Goal: Task Accomplishment & Management: Use online tool/utility

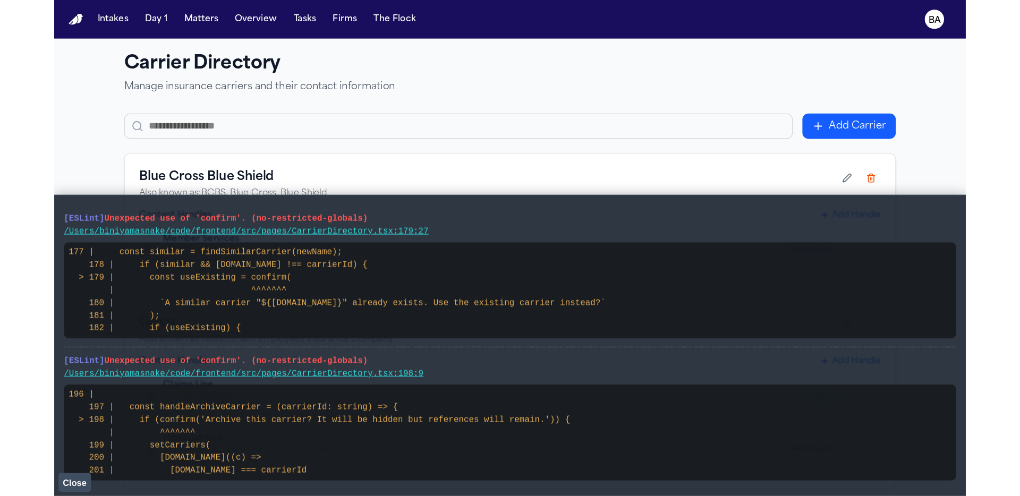
scroll to position [118, 0]
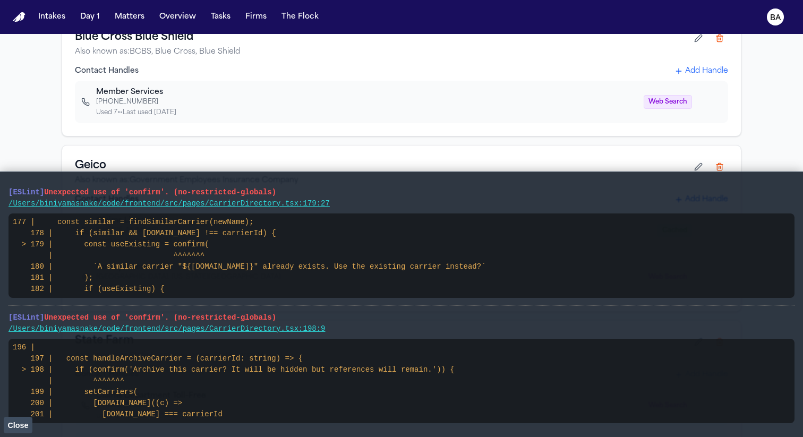
click at [31, 427] on button "Close" at bounding box center [18, 425] width 29 height 16
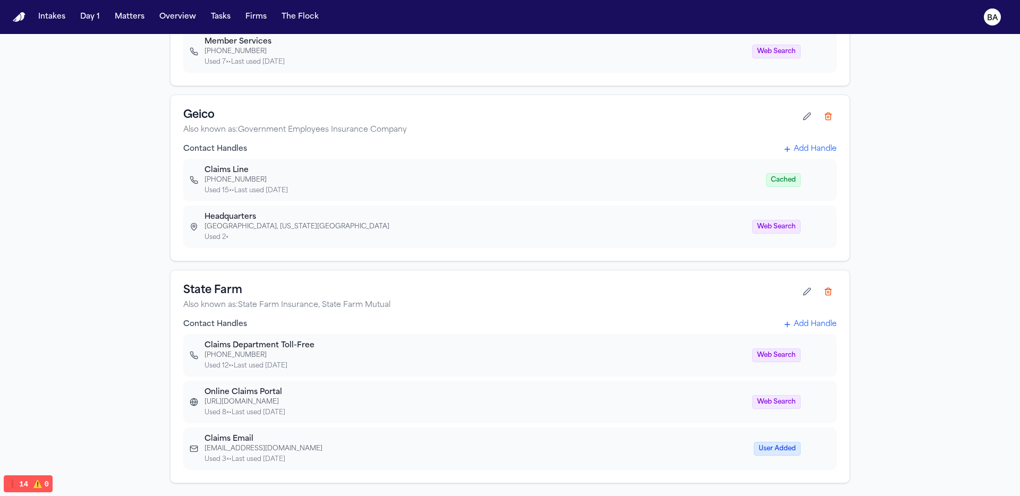
scroll to position [0, 0]
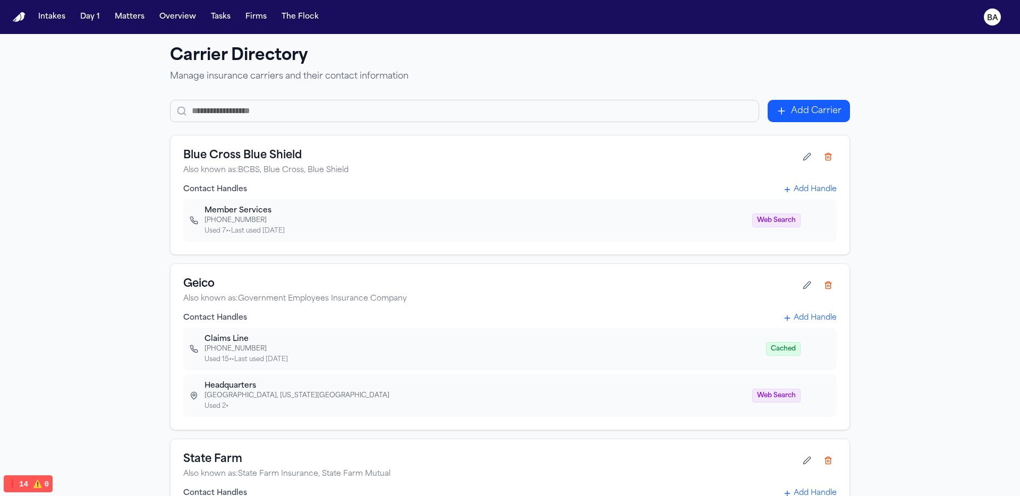
click at [354, 105] on input "text" at bounding box center [464, 111] width 589 height 22
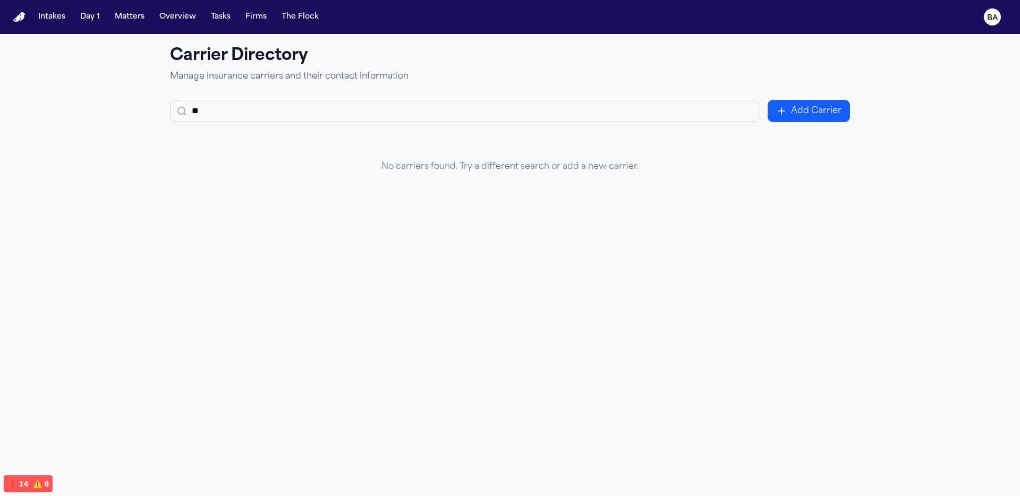
type input "*"
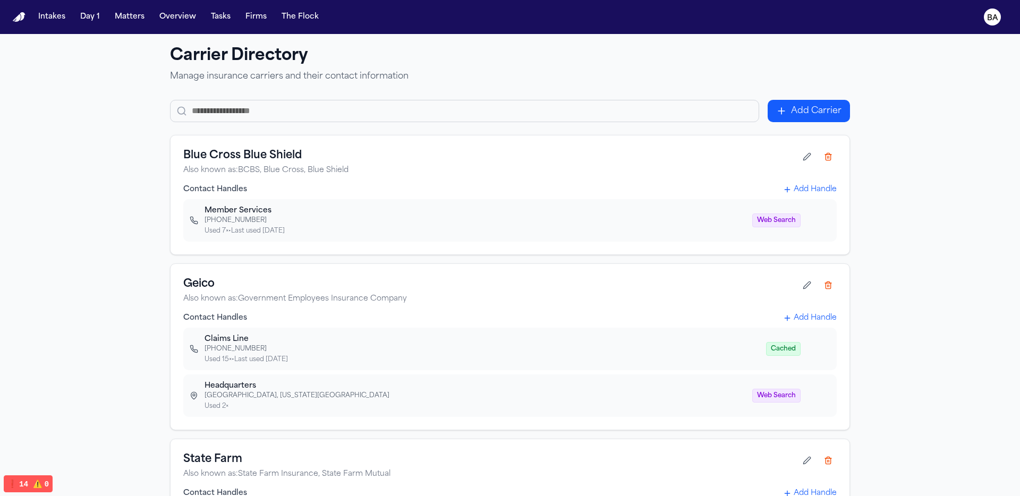
click at [788, 190] on icon at bounding box center [787, 190] width 5 height 0
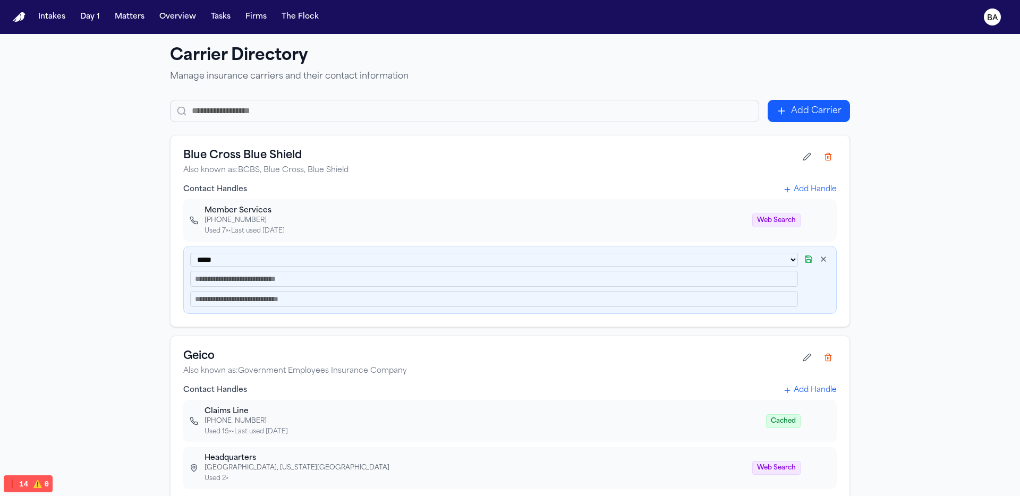
click at [291, 267] on select "**********" at bounding box center [494, 260] width 608 height 14
select select "*****"
click at [190, 253] on select "**********" at bounding box center [494, 260] width 608 height 14
click at [278, 284] on input "text" at bounding box center [494, 279] width 608 height 16
click at [277, 305] on input "text" at bounding box center [494, 299] width 608 height 16
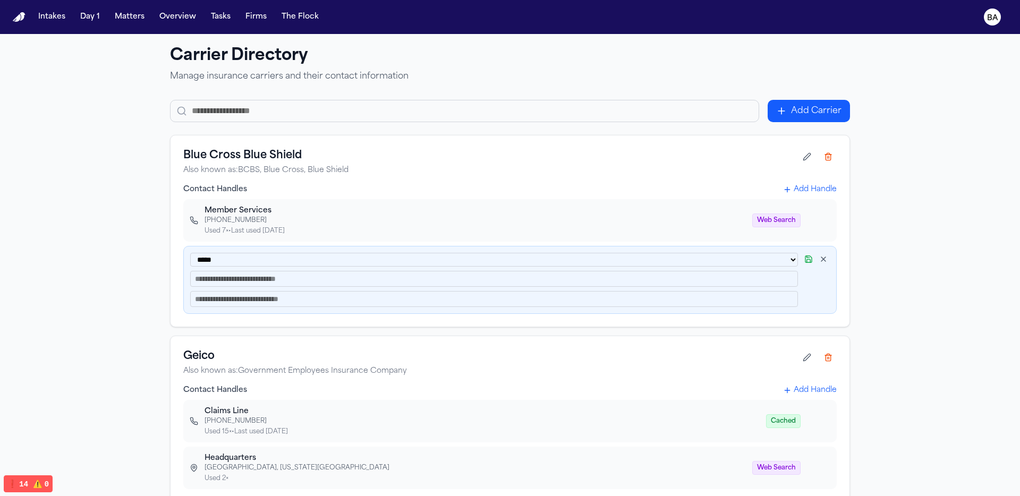
click at [285, 279] on input "text" at bounding box center [494, 279] width 608 height 16
click at [803, 258] on icon at bounding box center [823, 259] width 9 height 9
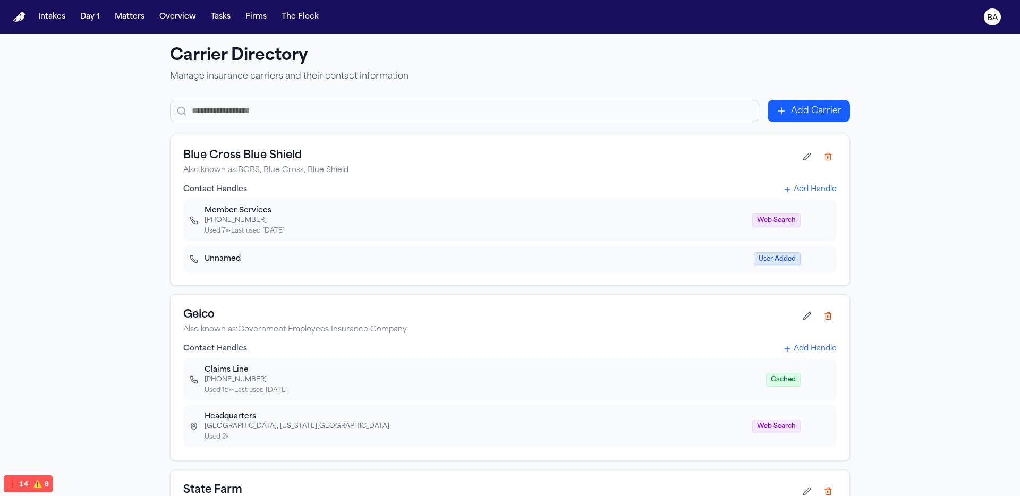
click at [803, 107] on button "Add Carrier" at bounding box center [809, 111] width 82 height 22
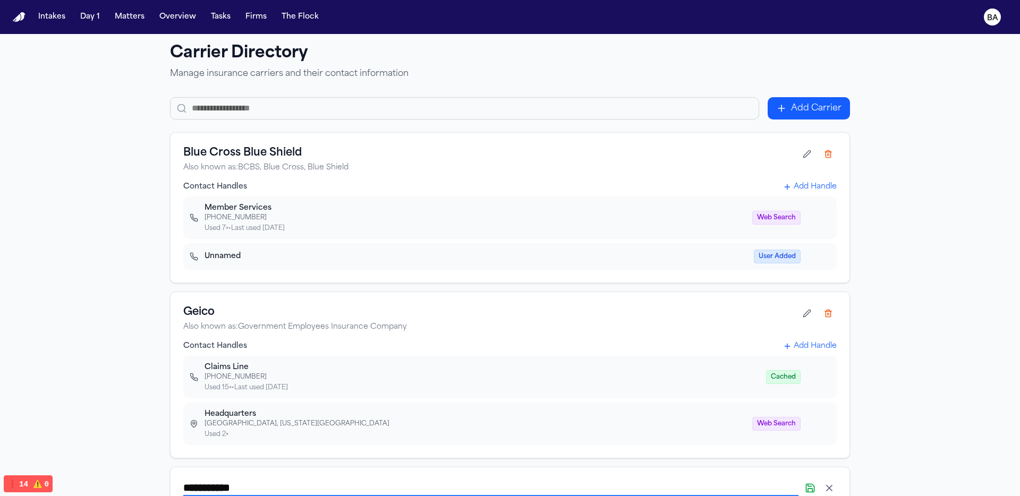
click at [803, 104] on div "**********" at bounding box center [510, 404] width 1020 height 747
click at [788, 101] on button "Add Carrier" at bounding box center [809, 108] width 82 height 22
click at [794, 108] on button "Add Carrier" at bounding box center [809, 108] width 82 height 22
drag, startPoint x: 247, startPoint y: 174, endPoint x: 271, endPoint y: 151, distance: 33.8
click at [271, 151] on div "Blue Cross Blue Shield Also known as: BCBS, Blue Cross, Blue Shield Contact Han…" at bounding box center [510, 207] width 680 height 151
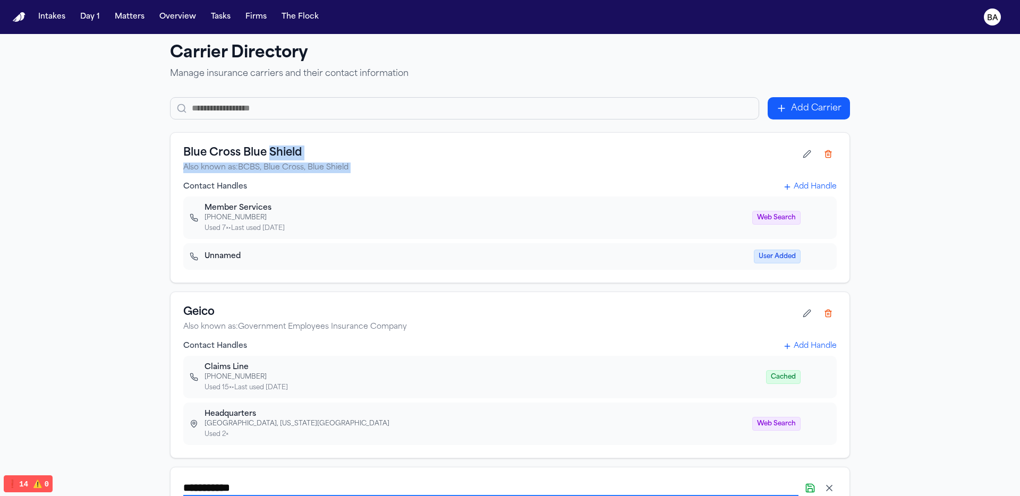
click at [256, 163] on p "Also known as: BCBS, Blue Cross, Blue Shield" at bounding box center [490, 168] width 615 height 11
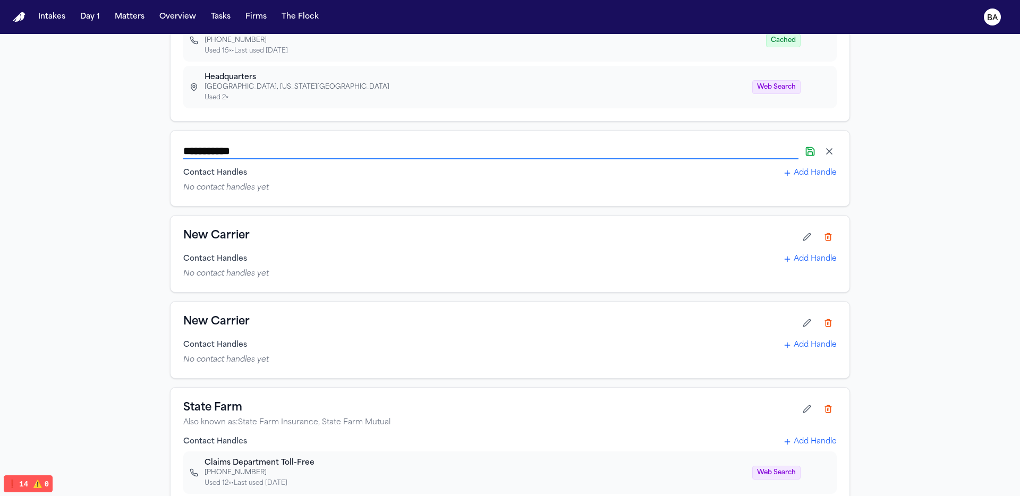
scroll to position [457, 0]
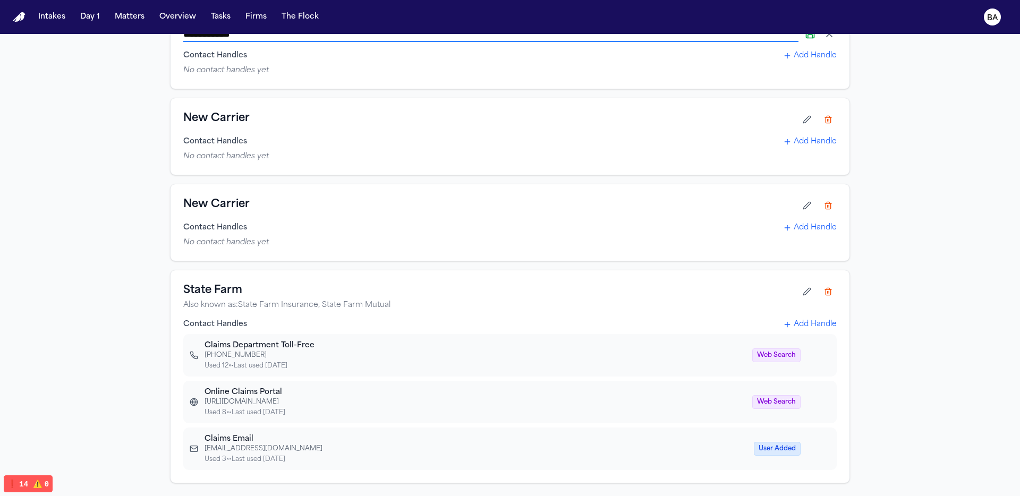
click at [803, 125] on button at bounding box center [828, 119] width 17 height 17
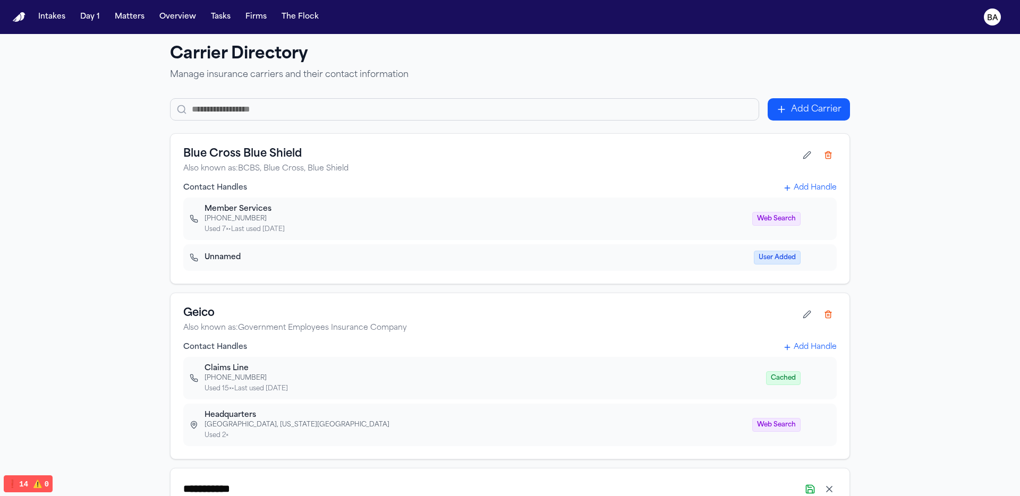
scroll to position [0, 0]
click at [788, 115] on button "Add Carrier" at bounding box center [809, 111] width 82 height 22
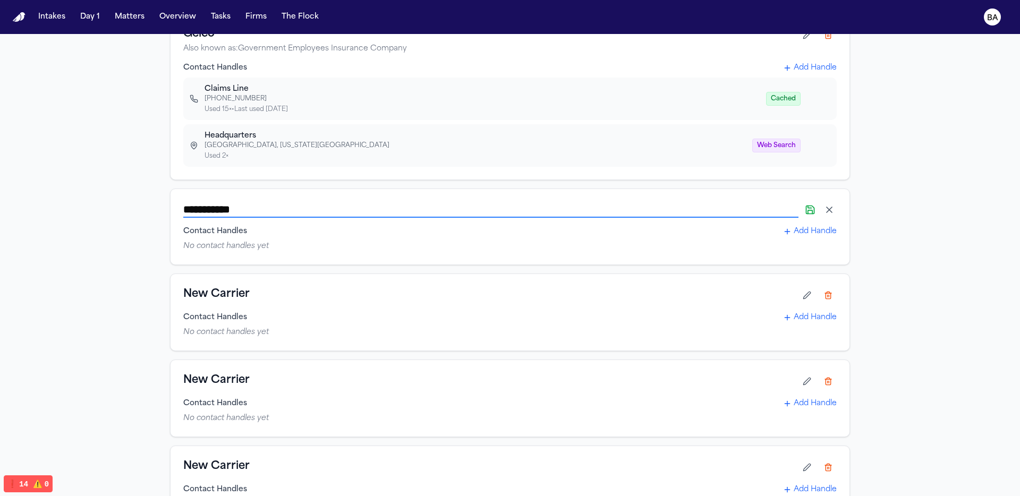
scroll to position [340, 0]
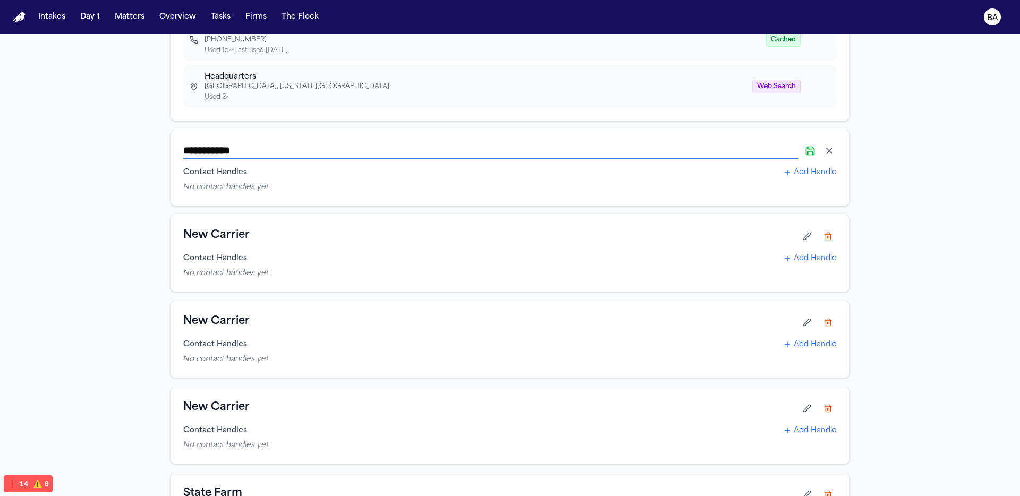
type input "**********"
click at [803, 187] on div "**********" at bounding box center [510, 196] width 1020 height 1005
click at [803, 151] on icon at bounding box center [810, 153] width 4 height 4
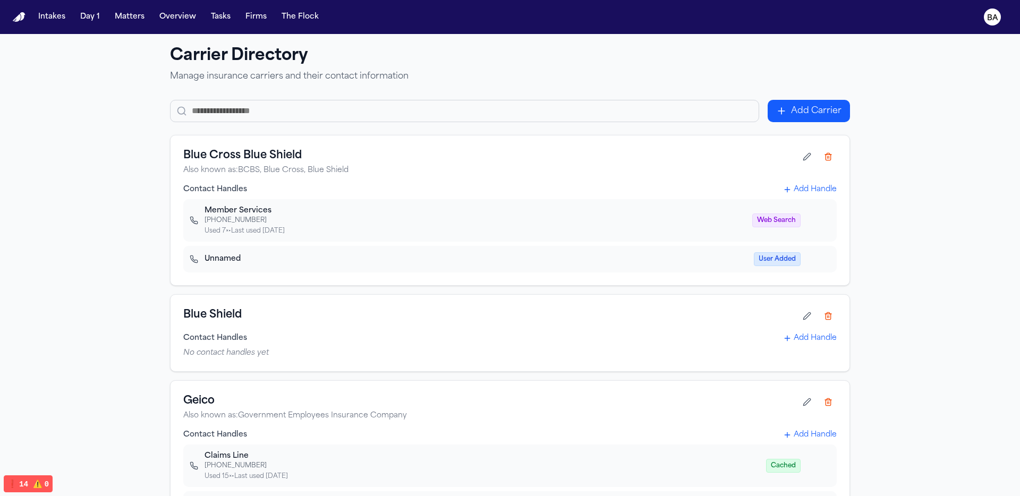
scroll to position [35, 0]
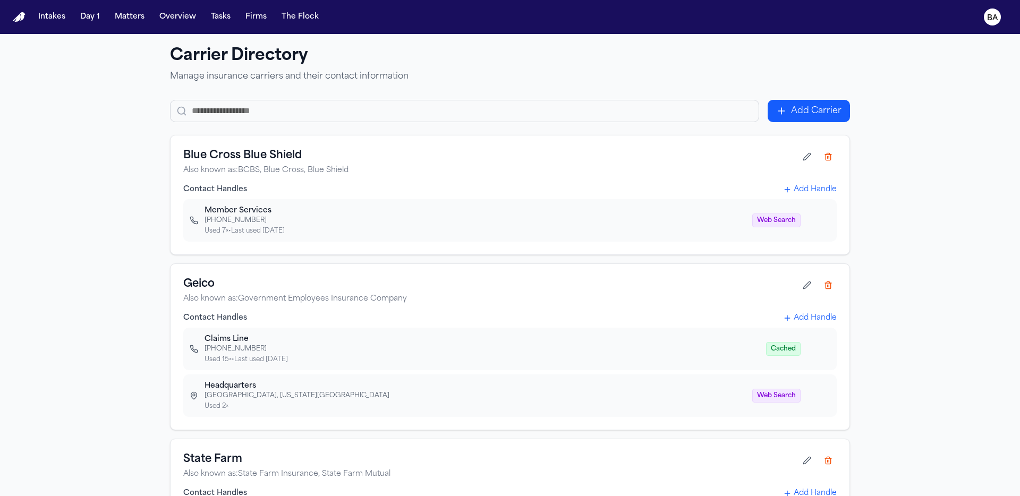
click at [447, 52] on h1 "Carrier Directory" at bounding box center [510, 56] width 680 height 19
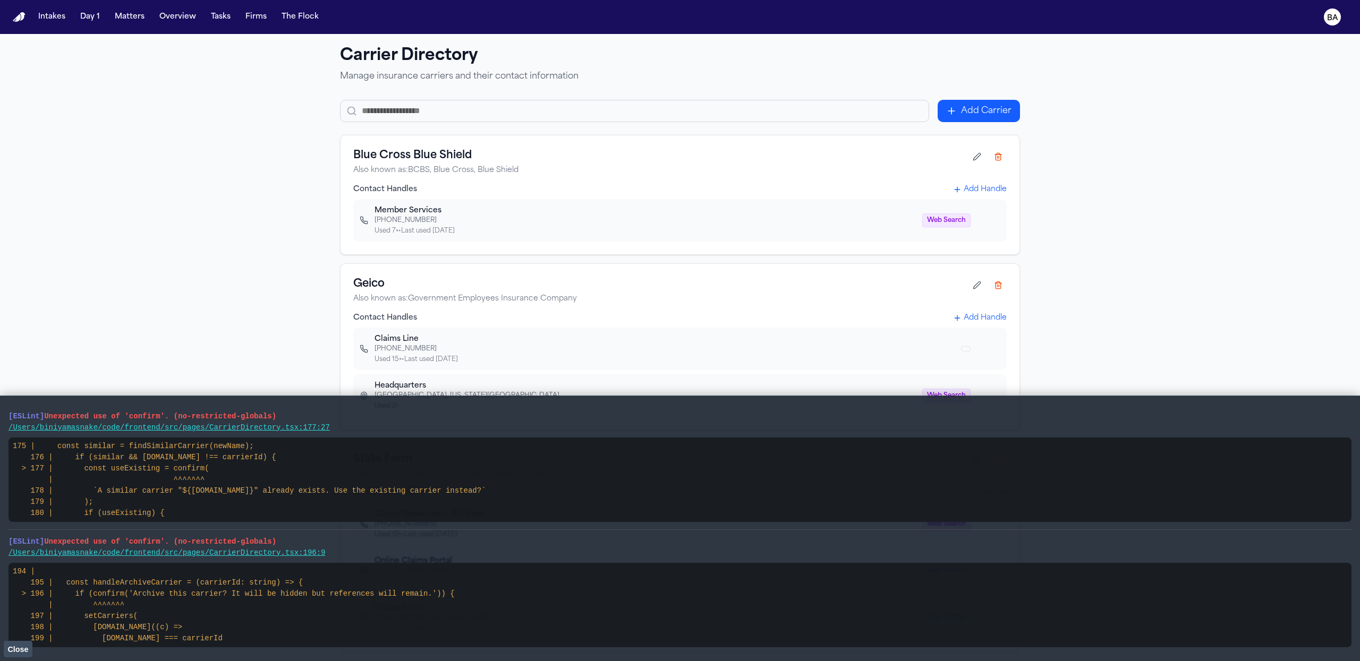
click at [977, 113] on button "Add Carrier" at bounding box center [979, 111] width 82 height 22
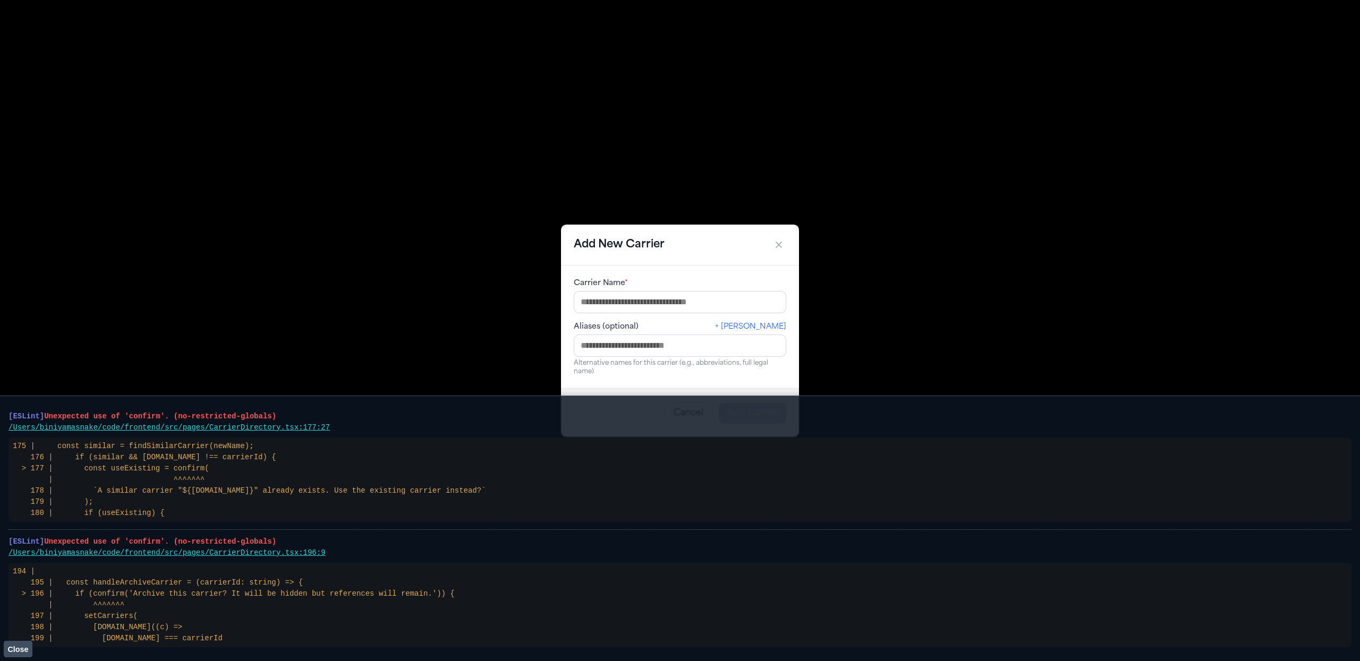
click at [27, 496] on span "Close" at bounding box center [17, 649] width 21 height 9
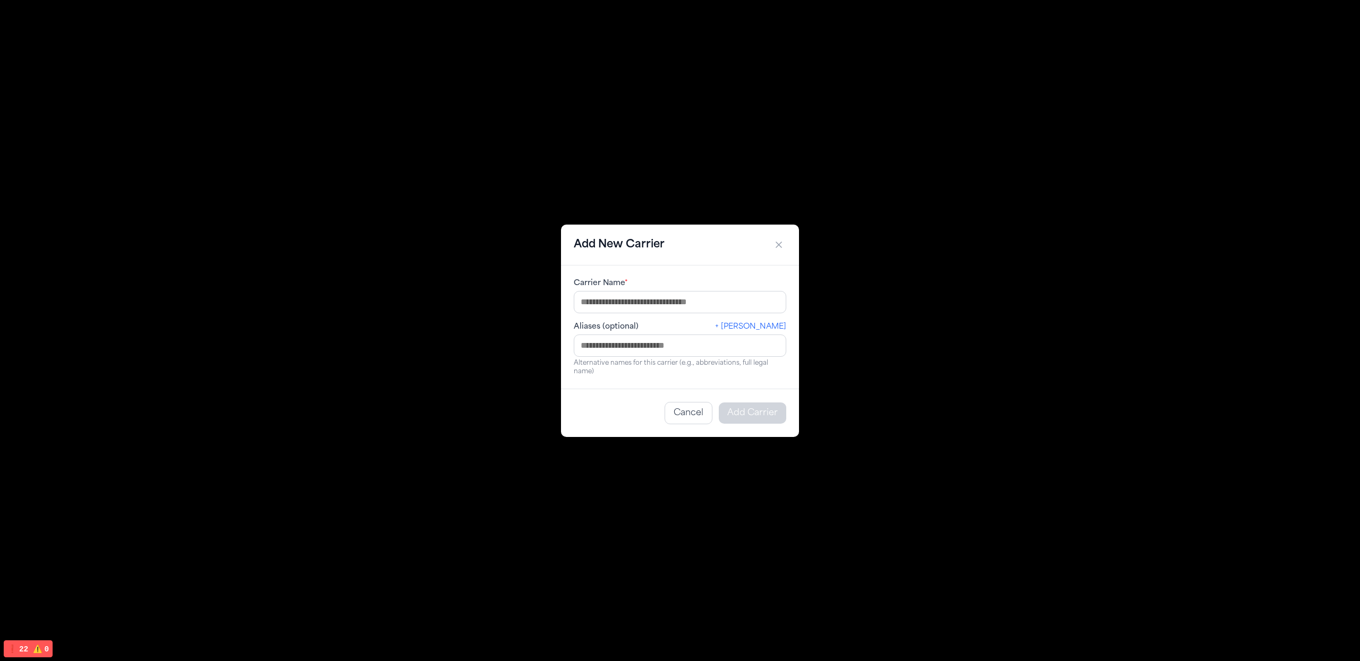
click at [780, 248] on icon at bounding box center [779, 245] width 11 height 11
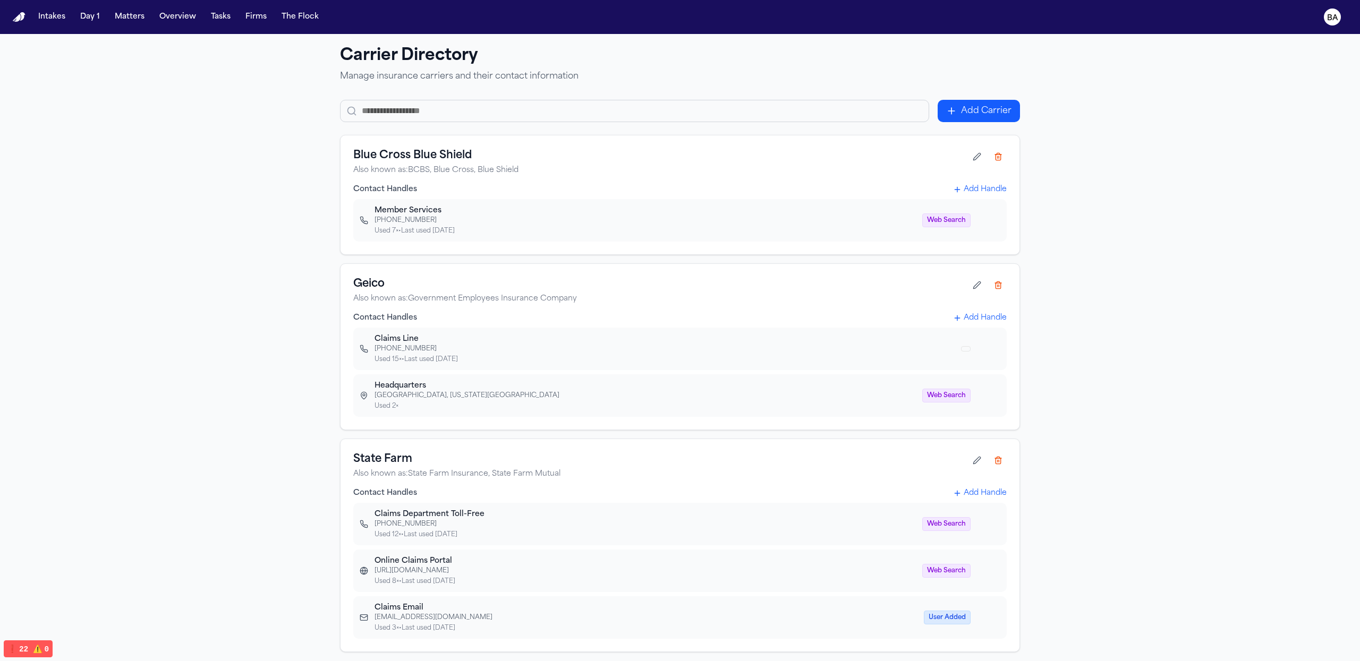
click at [973, 113] on button "Add Carrier" at bounding box center [979, 111] width 82 height 22
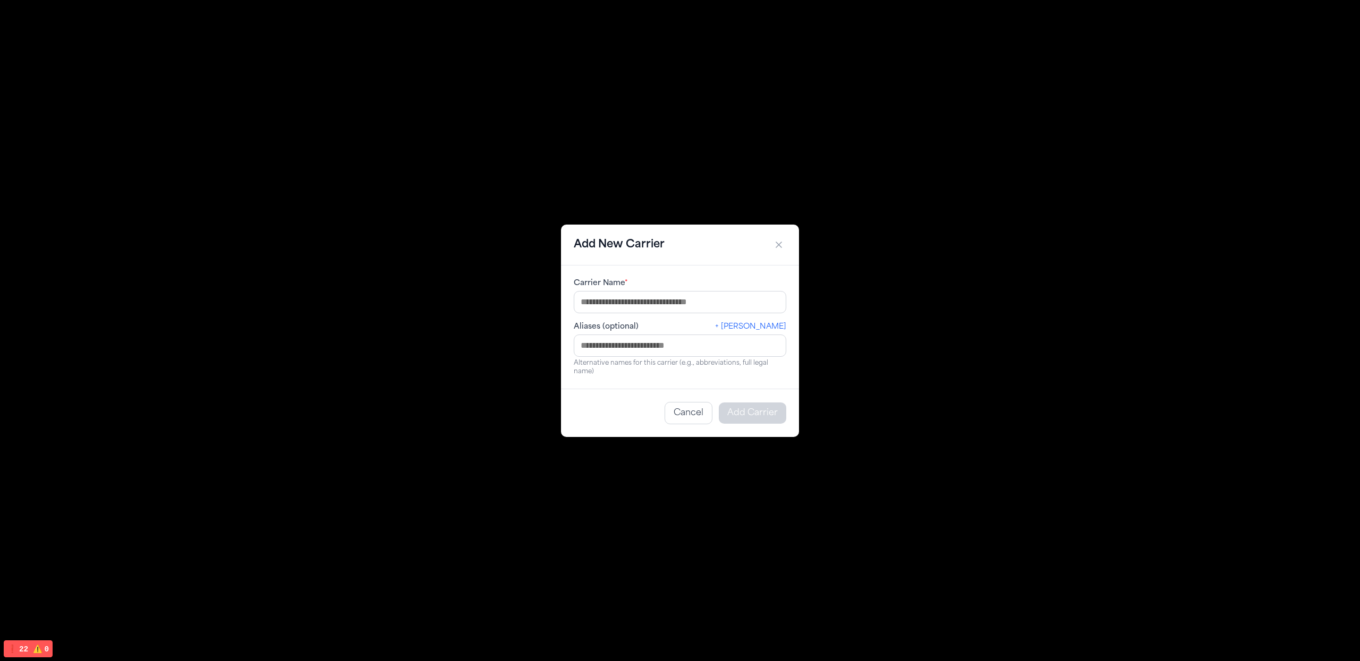
click at [626, 231] on div "Add New Carrier" at bounding box center [680, 245] width 238 height 41
click at [779, 247] on icon at bounding box center [779, 245] width 11 height 11
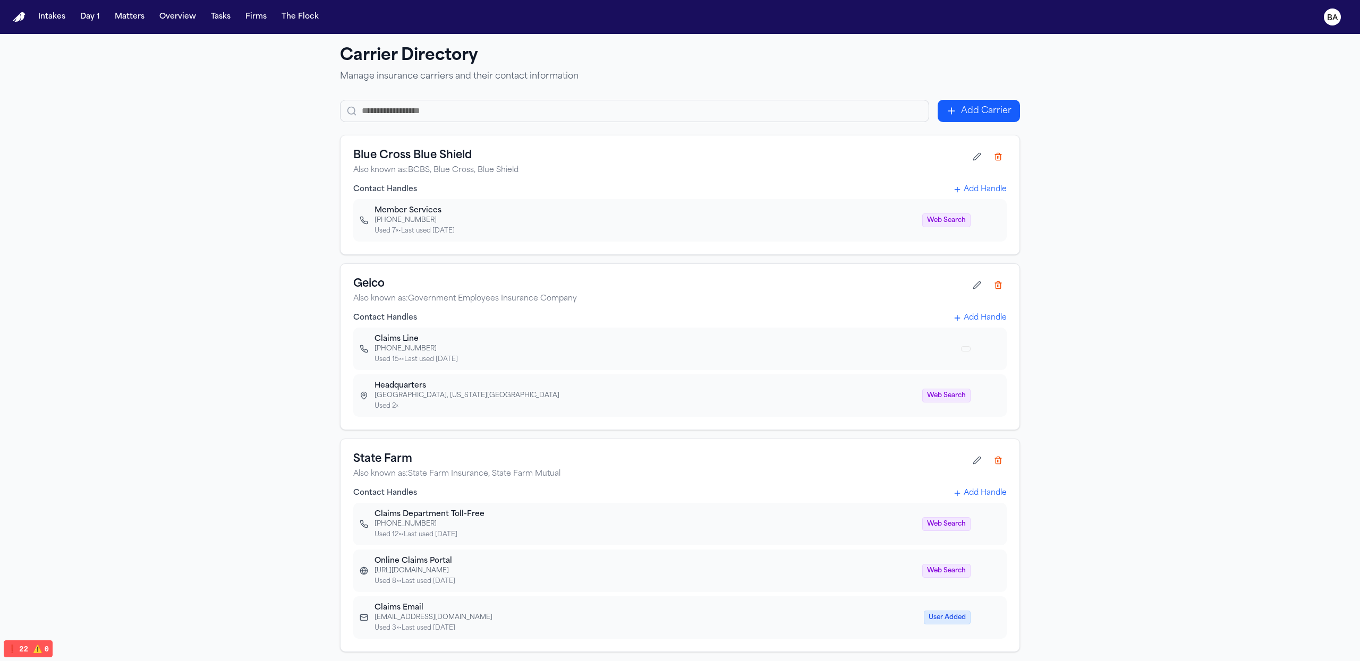
click at [995, 120] on button "Add Carrier" at bounding box center [979, 111] width 82 height 22
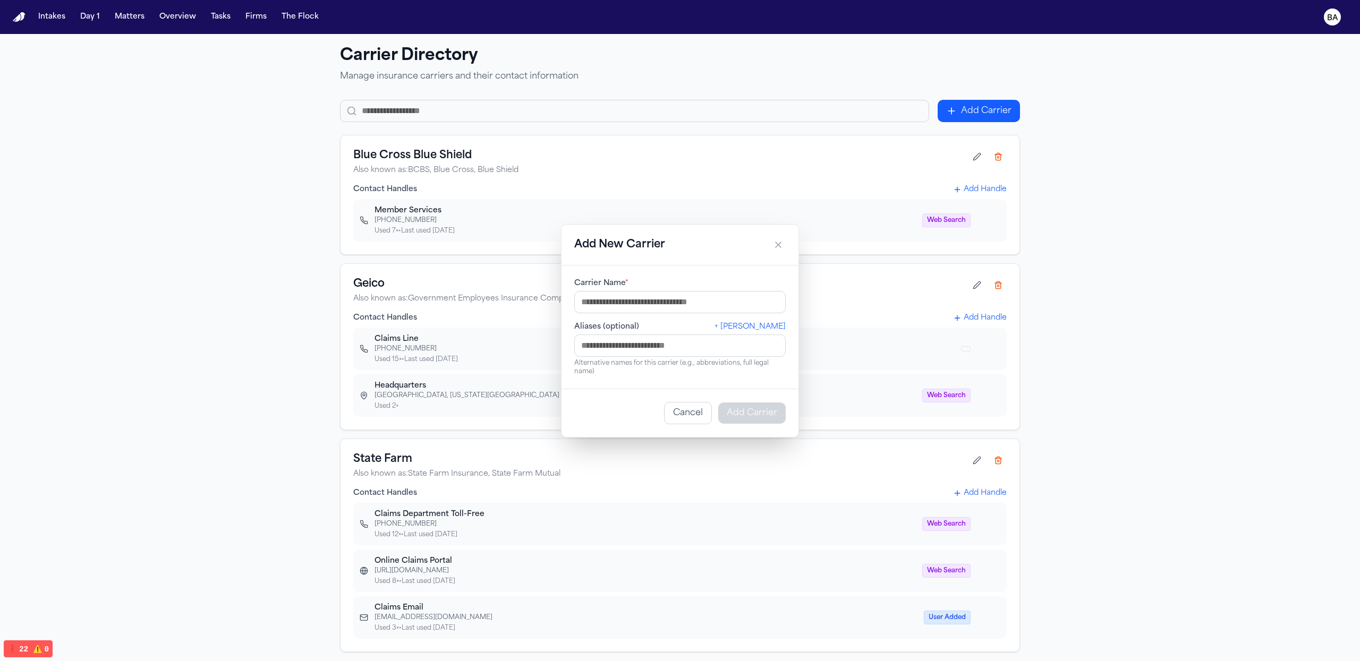
click at [779, 243] on icon at bounding box center [778, 245] width 11 height 11
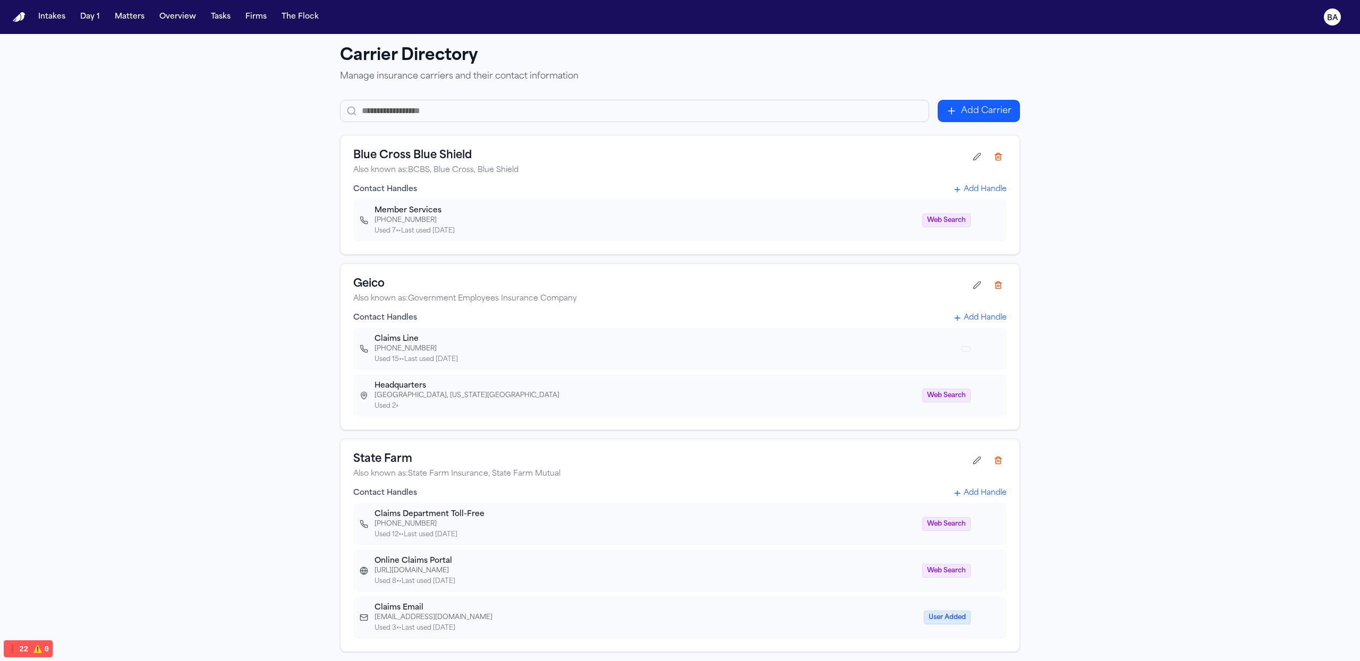
scroll to position [34, 0]
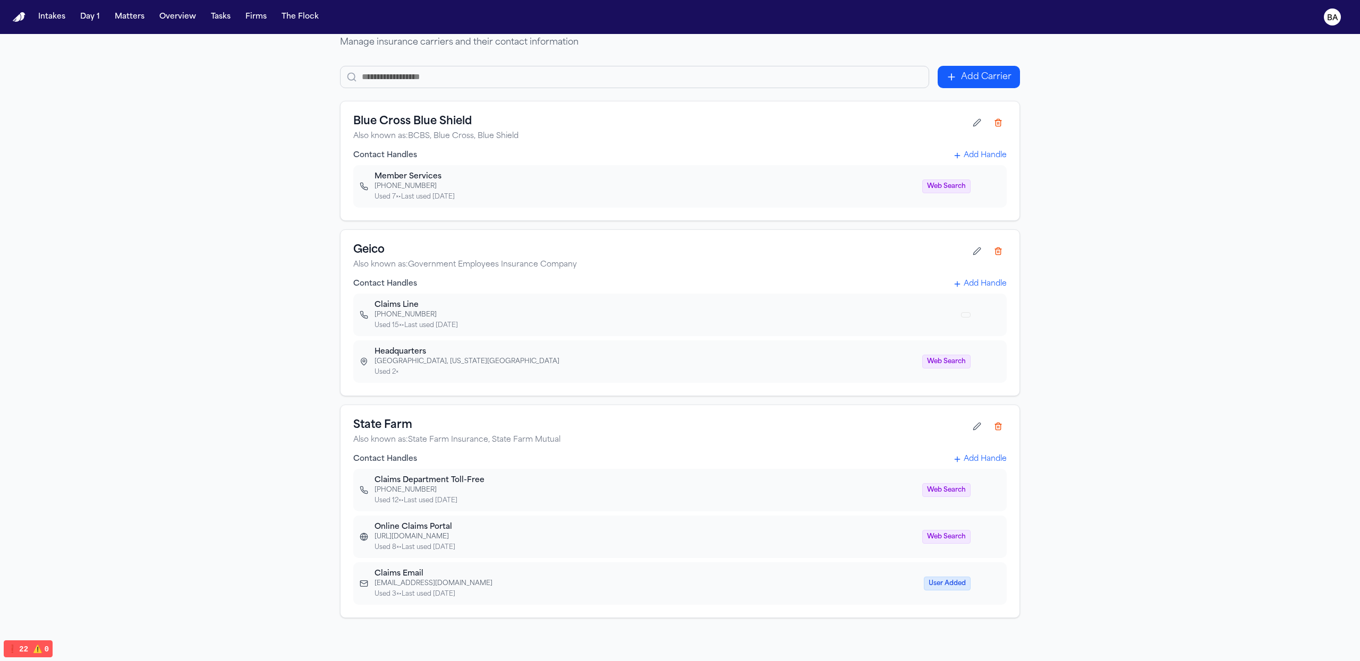
click at [966, 315] on span at bounding box center [966, 314] width 10 height 5
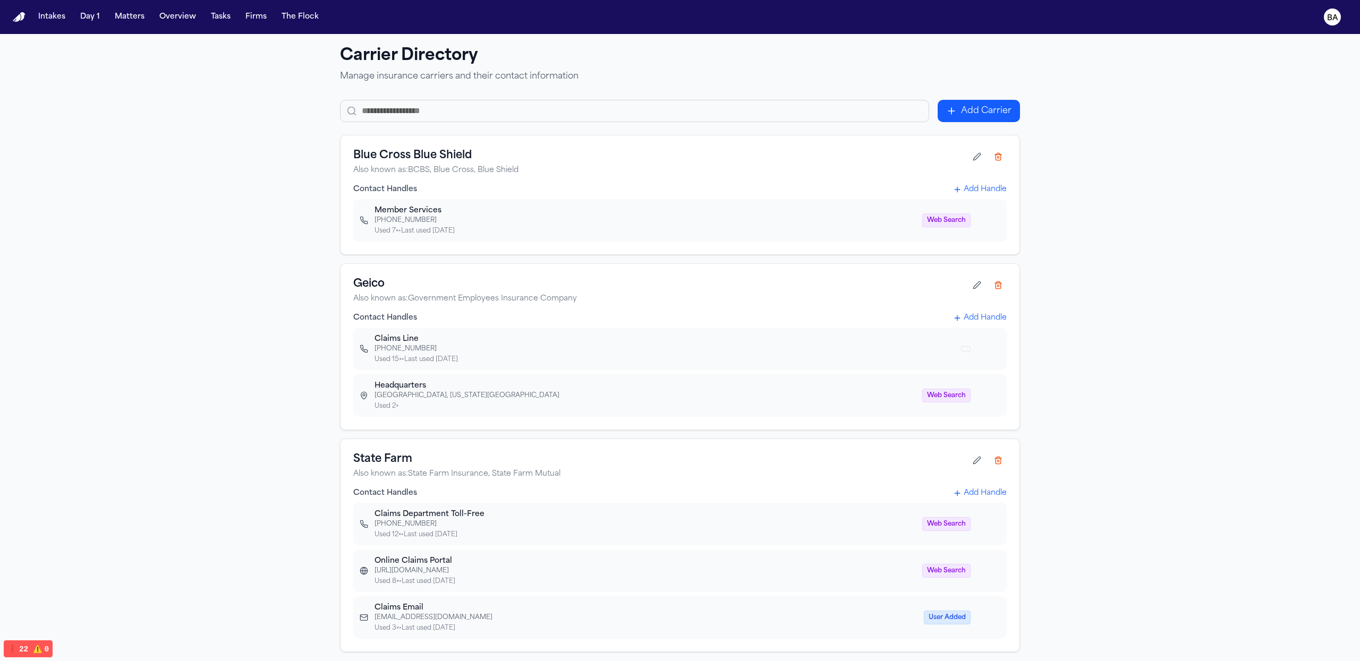
click at [24, 496] on span "❗️ 22" at bounding box center [17, 649] width 21 height 9
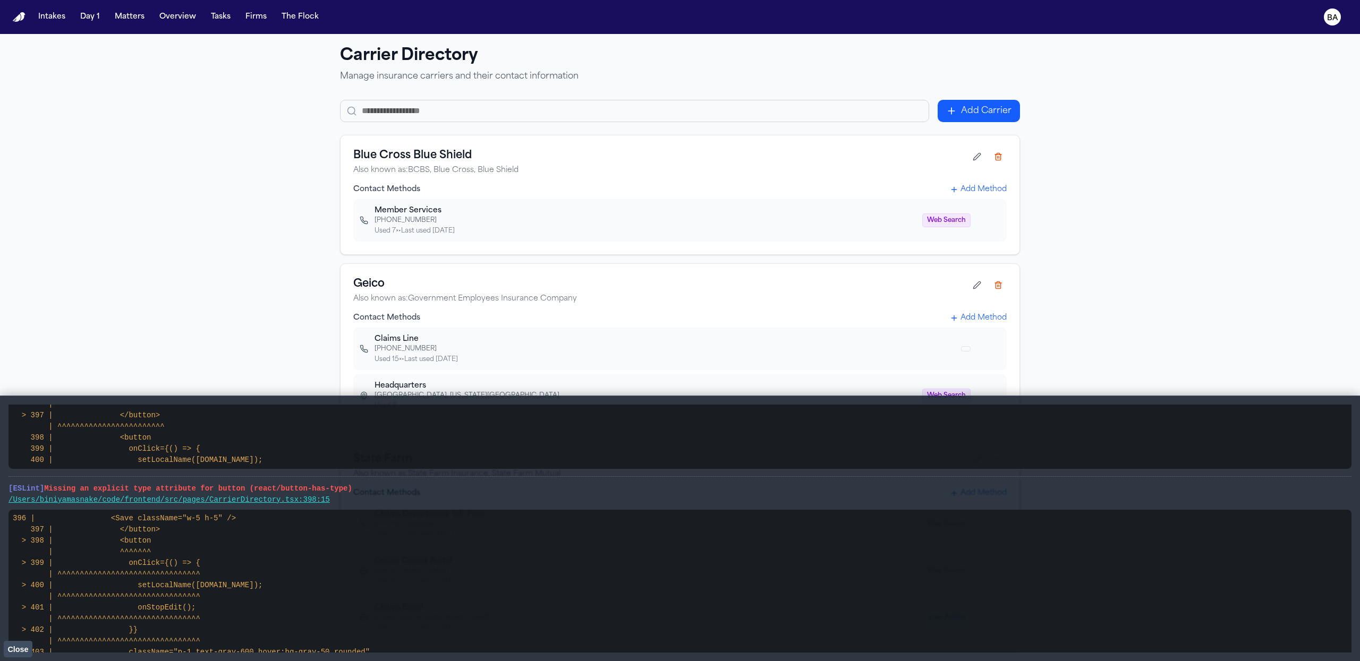
scroll to position [919, 0]
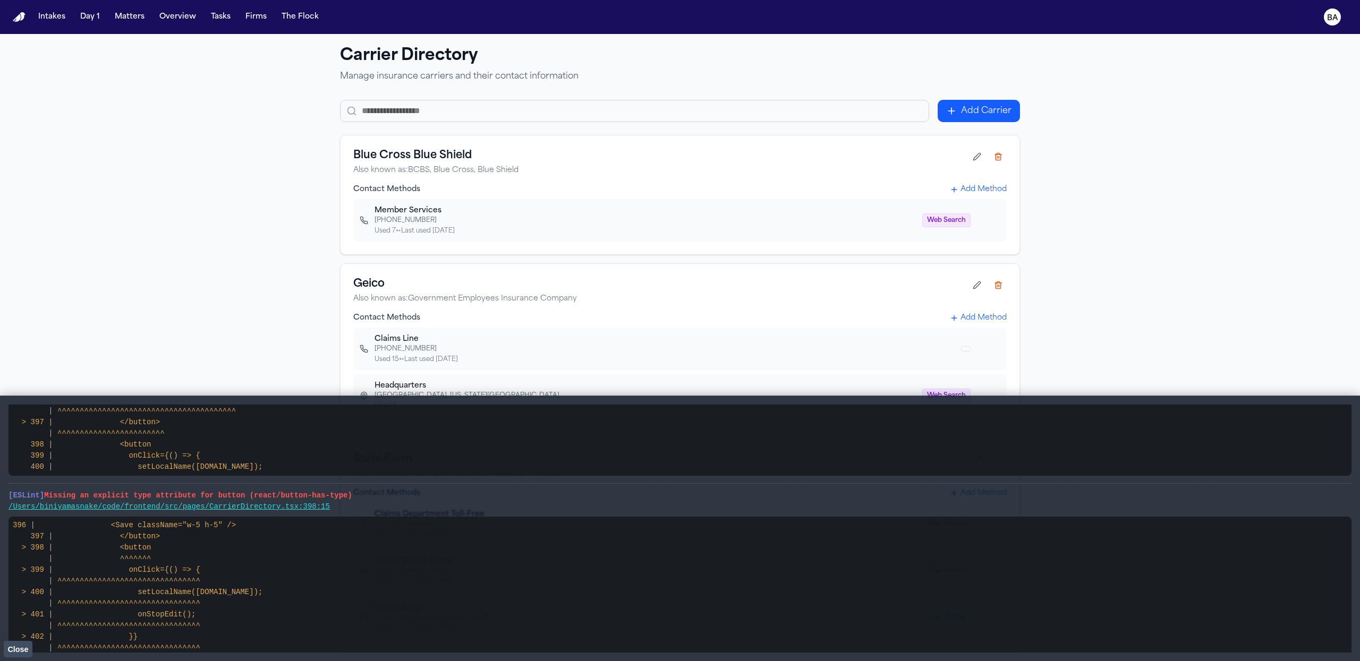
click at [977, 159] on icon at bounding box center [977, 156] width 9 height 9
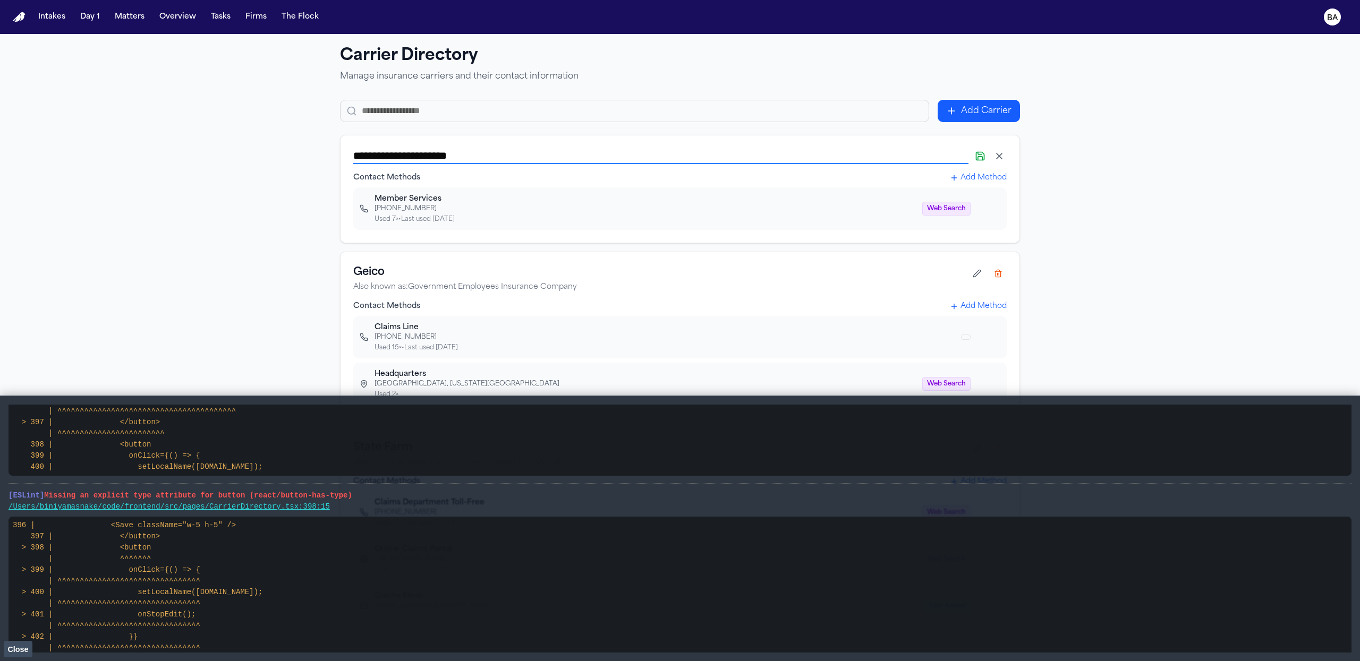
click at [977, 152] on icon at bounding box center [980, 156] width 11 height 11
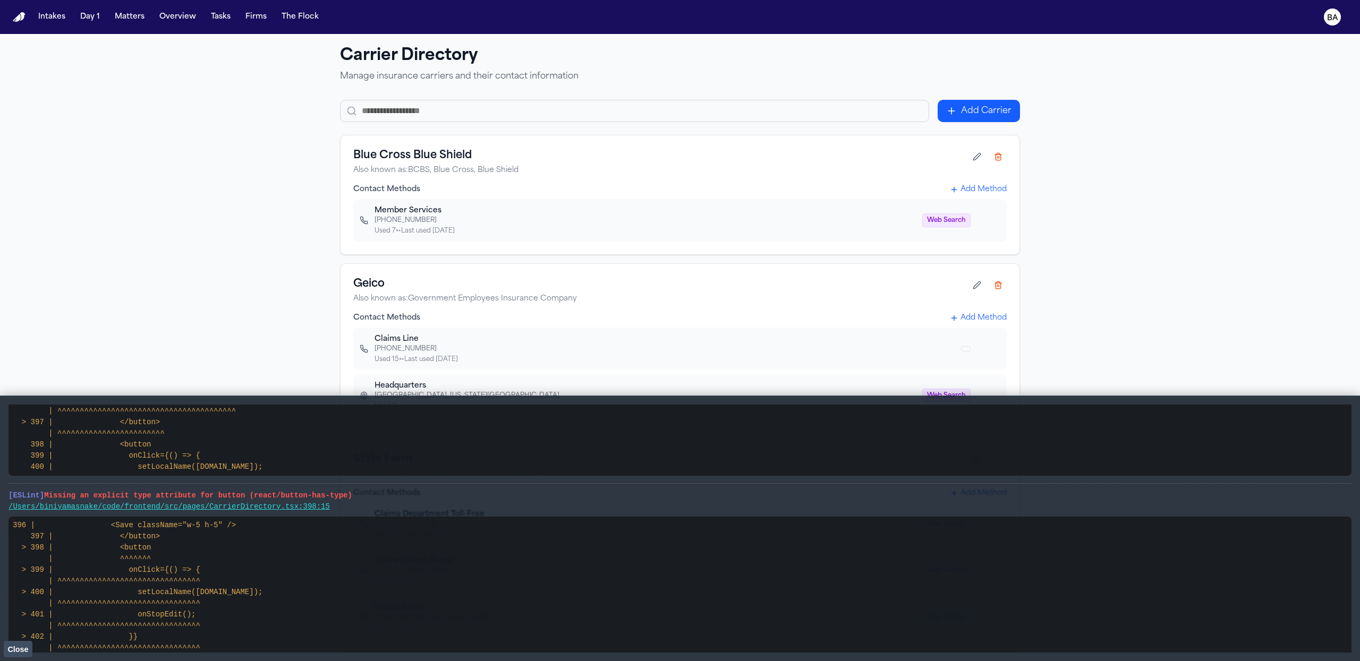
click at [23, 496] on span "Close" at bounding box center [17, 649] width 21 height 9
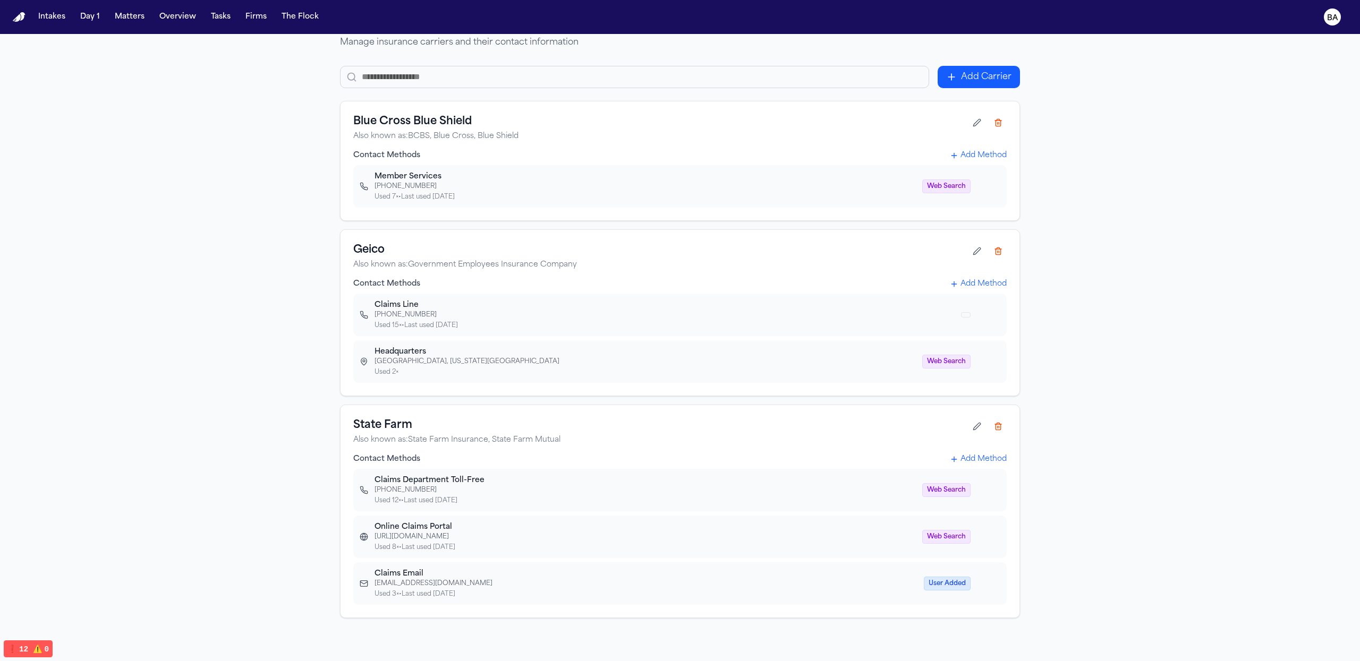
click at [1000, 427] on icon at bounding box center [998, 426] width 9 height 9
click at [972, 457] on button "Add Method" at bounding box center [978, 459] width 57 height 11
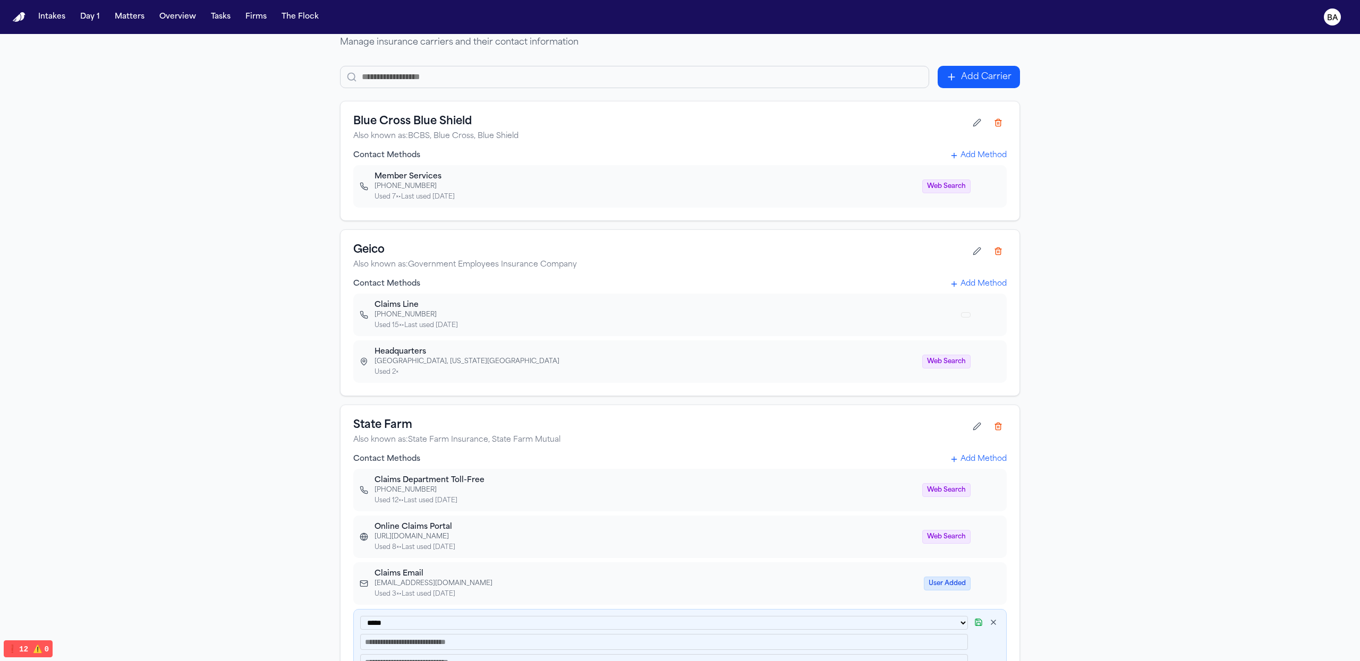
scroll to position [77, 0]
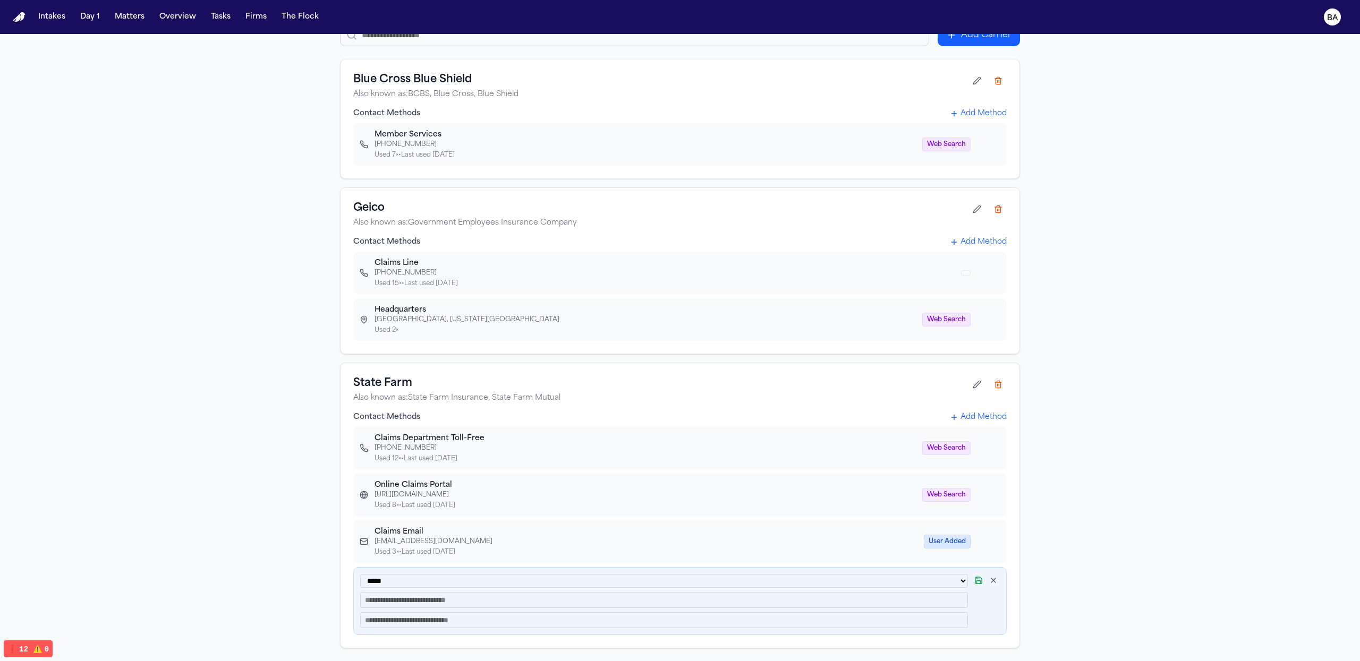
click at [500, 496] on input "text" at bounding box center [664, 600] width 608 height 16
click at [417, 496] on select "**********" at bounding box center [664, 581] width 608 height 14
click at [360, 496] on select "**********" at bounding box center [664, 581] width 608 height 14
click at [426, 496] on input "text" at bounding box center [664, 600] width 608 height 16
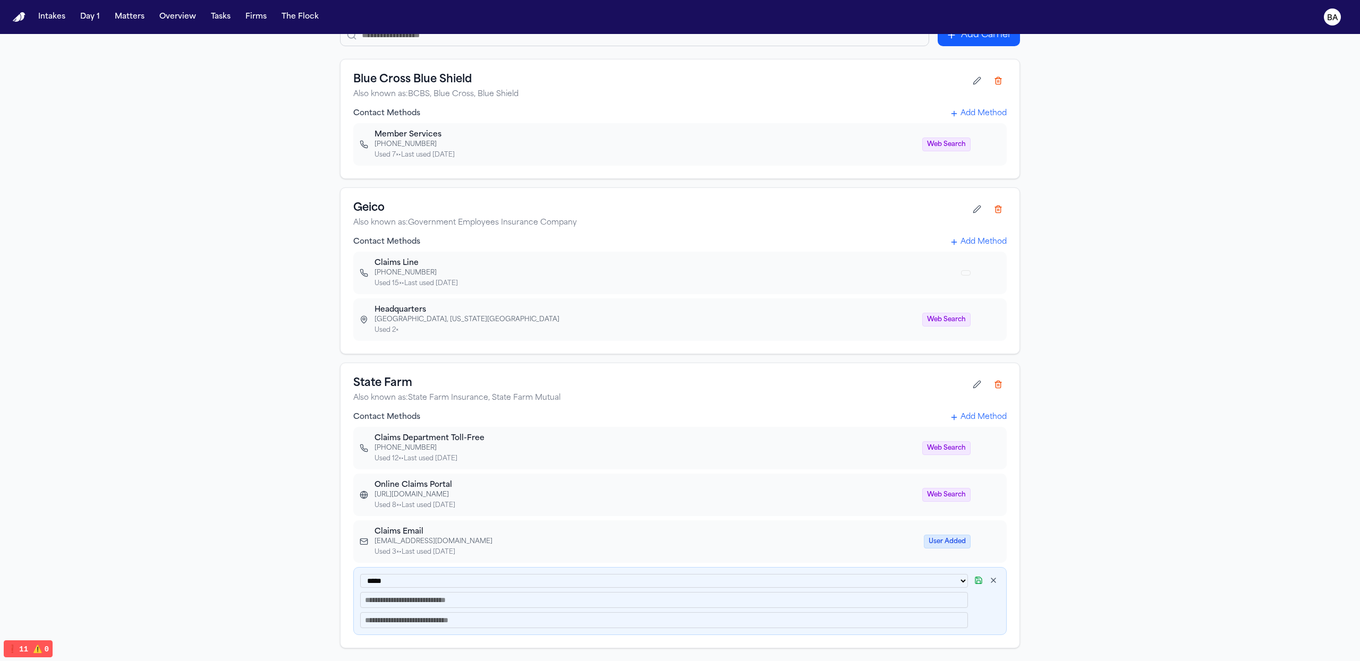
click at [963, 271] on span at bounding box center [966, 272] width 10 height 5
click at [998, 496] on button "button" at bounding box center [993, 580] width 13 height 13
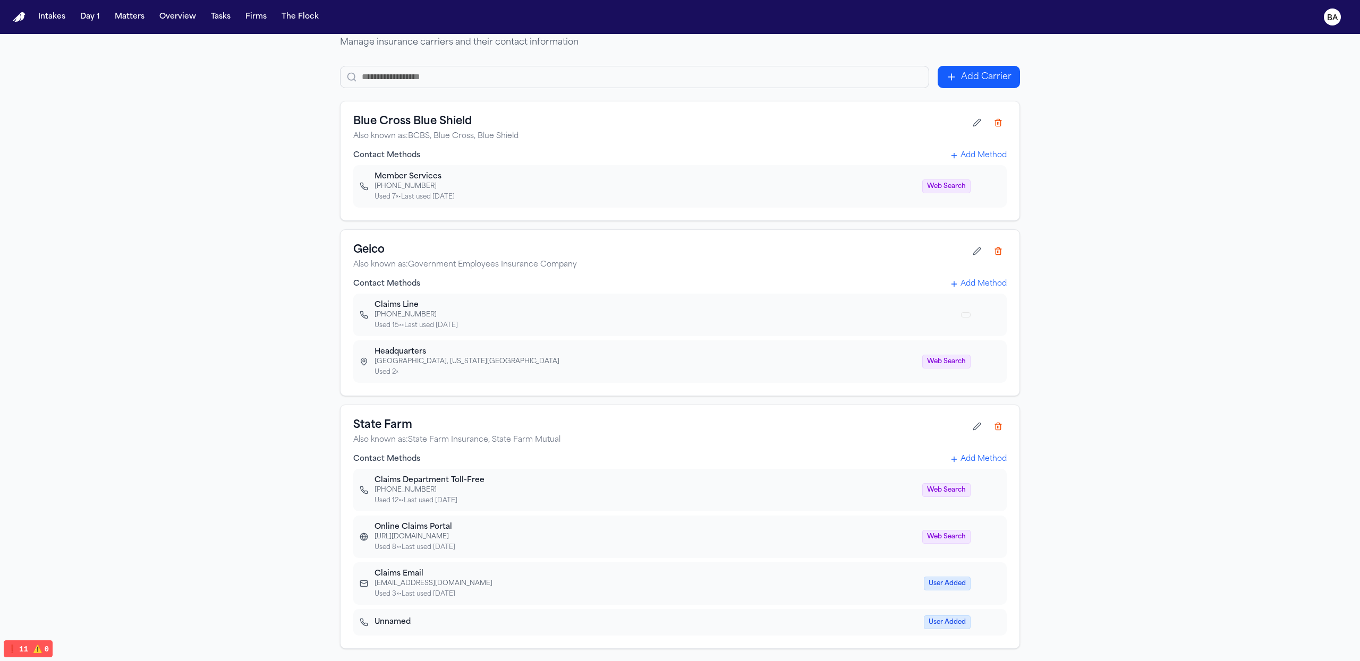
scroll to position [0, 0]
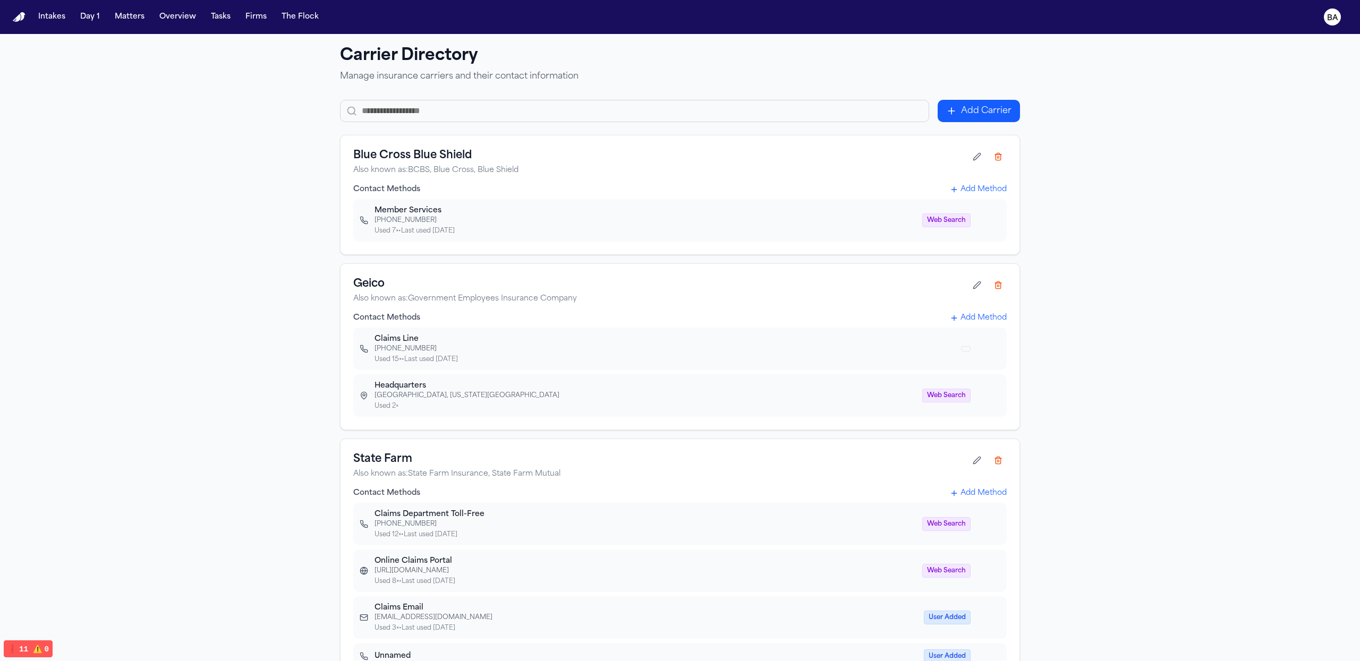
click at [981, 290] on button at bounding box center [976, 285] width 17 height 17
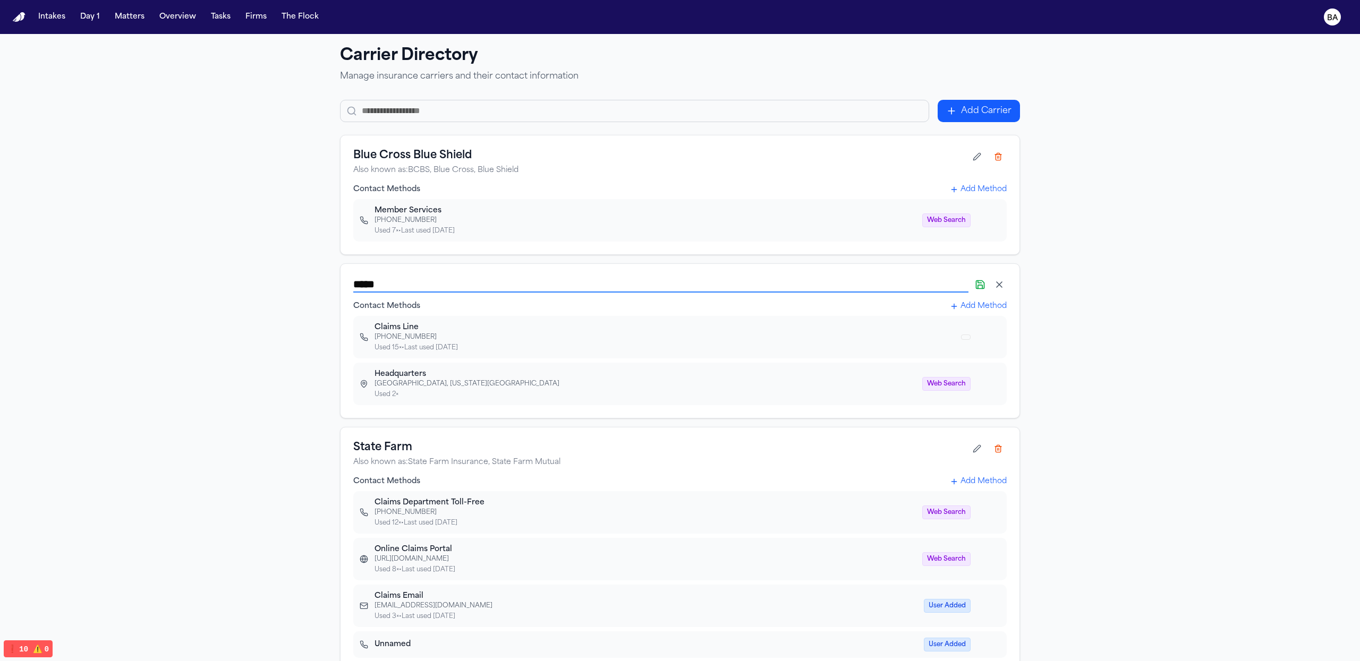
click at [985, 284] on icon at bounding box center [980, 284] width 11 height 11
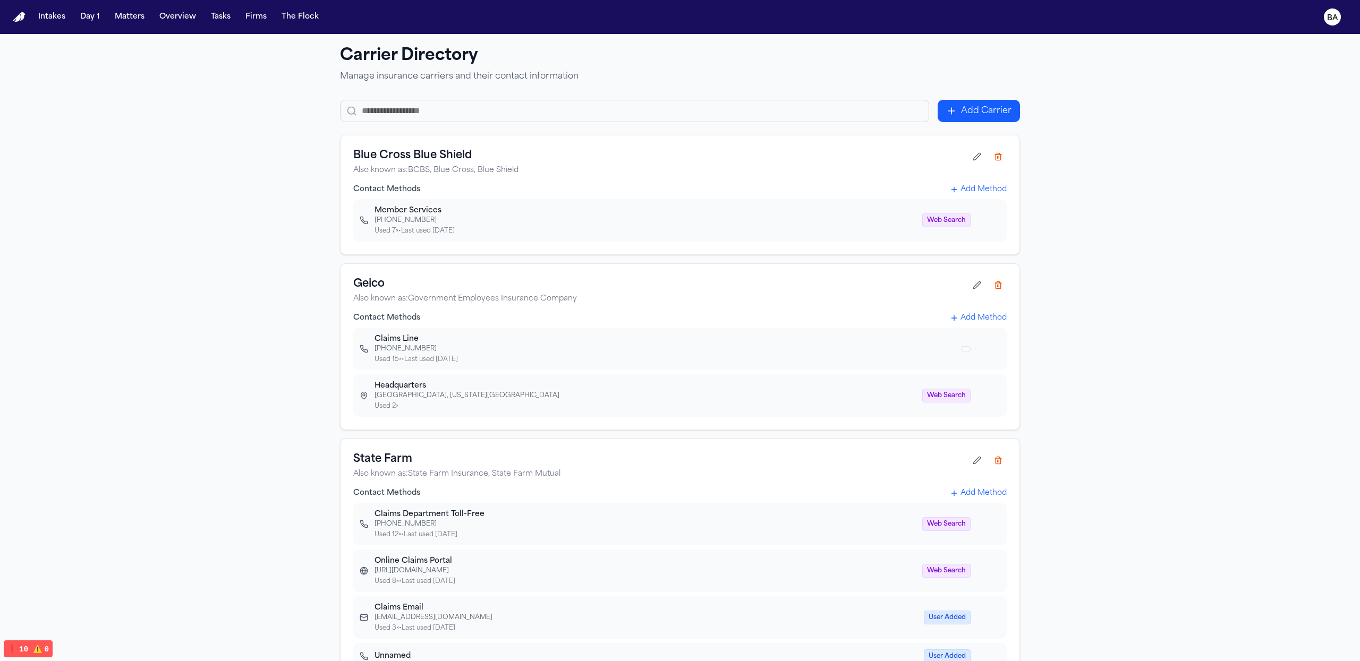
scroll to position [919, 0]
click at [512, 300] on p "Also known as: Government Employees Insurance Company" at bounding box center [660, 299] width 615 height 11
click at [566, 106] on input "text" at bounding box center [634, 111] width 589 height 22
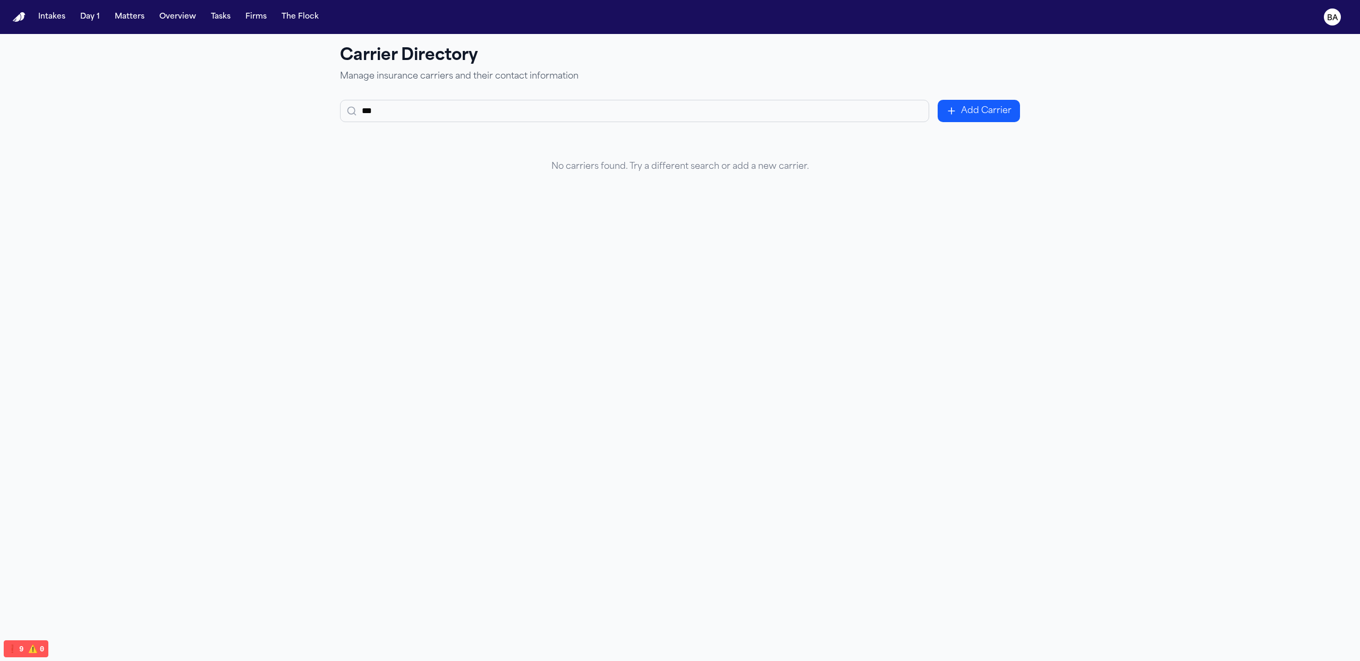
type input "****"
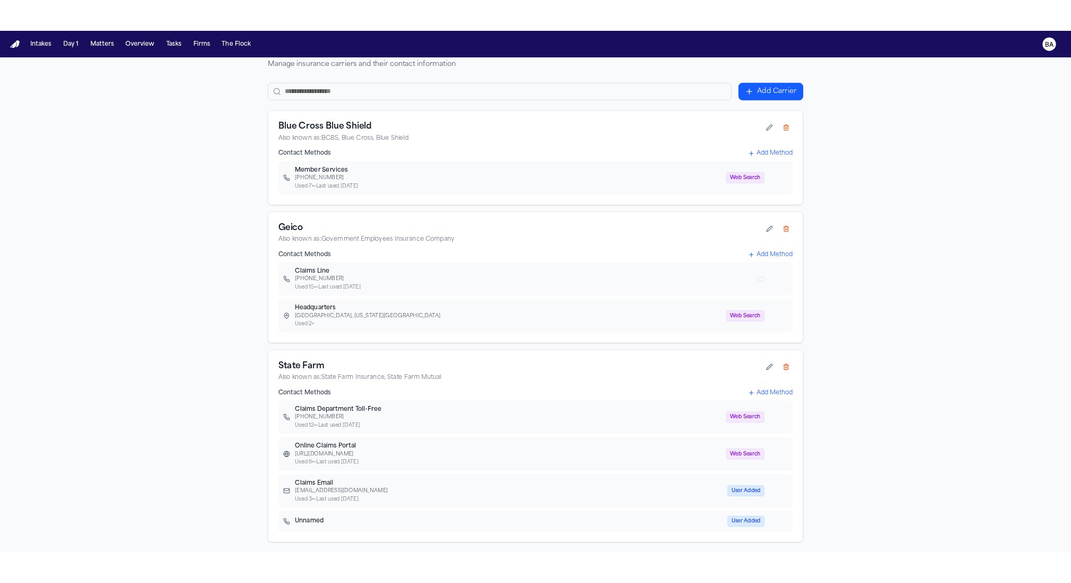
scroll to position [0, 0]
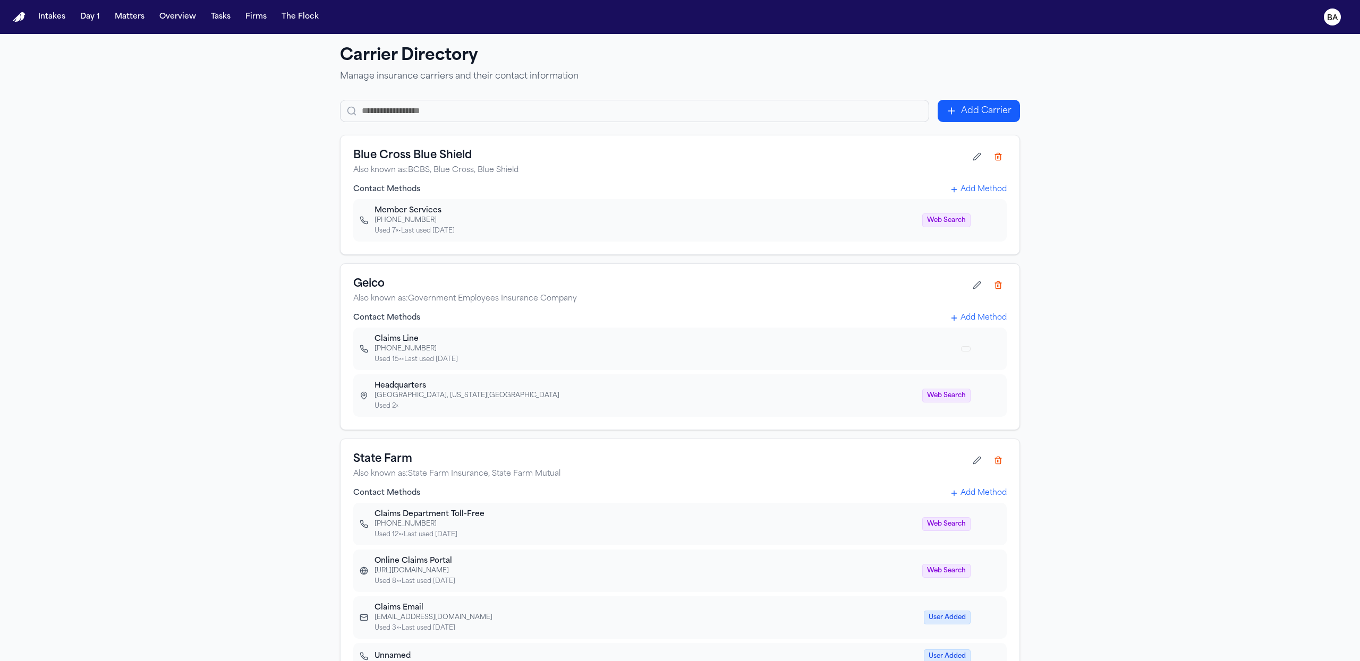
click at [155, 281] on div "Carrier Directory Manage insurance carriers and their contact information Add C…" at bounding box center [680, 365] width 1360 height 662
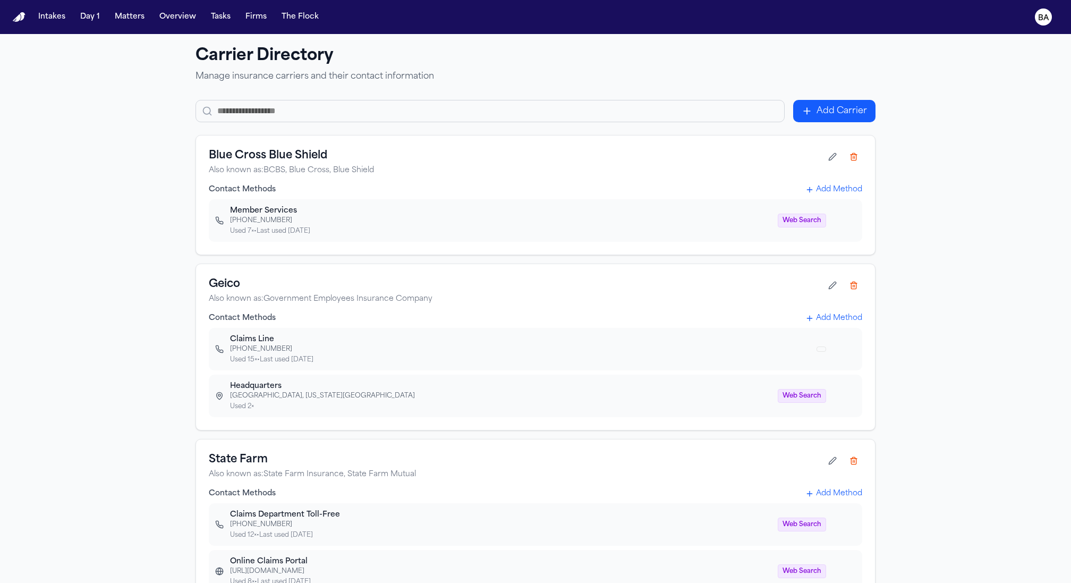
click at [827, 318] on button "Add Method" at bounding box center [833, 318] width 57 height 11
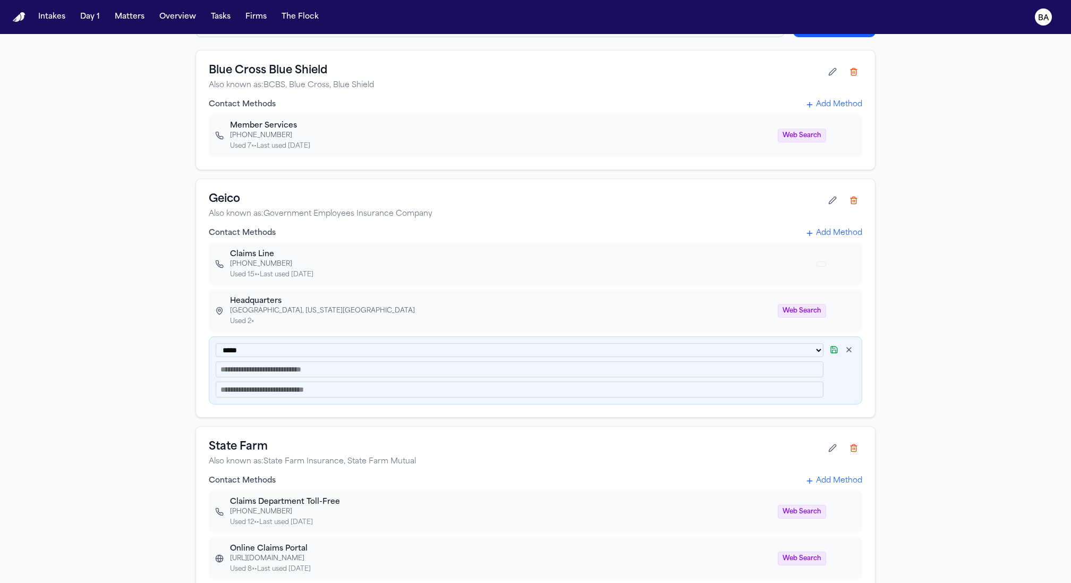
scroll to position [94, 0]
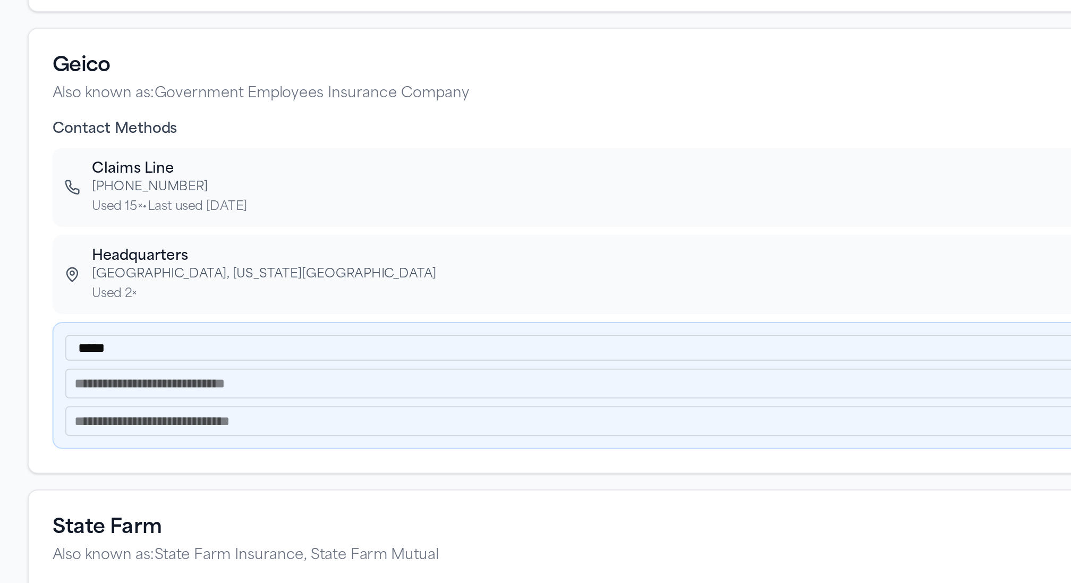
click at [367, 332] on div "**********" at bounding box center [535, 362] width 653 height 68
click at [365, 335] on select "**********" at bounding box center [520, 342] width 608 height 14
click at [237, 363] on input "text" at bounding box center [520, 361] width 608 height 16
click at [233, 352] on div "**********" at bounding box center [520, 362] width 608 height 54
click at [237, 348] on select "**********" at bounding box center [520, 342] width 608 height 14
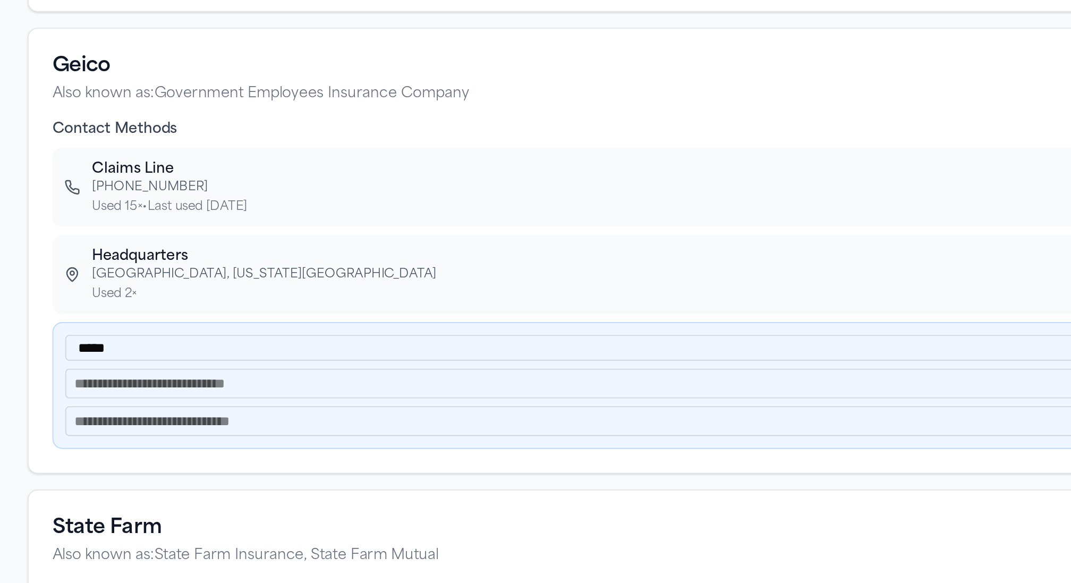
click at [240, 386] on input "text" at bounding box center [520, 381] width 608 height 16
click at [240, 362] on input "text" at bounding box center [520, 361] width 608 height 16
click at [267, 329] on div "**********" at bounding box center [535, 362] width 653 height 68
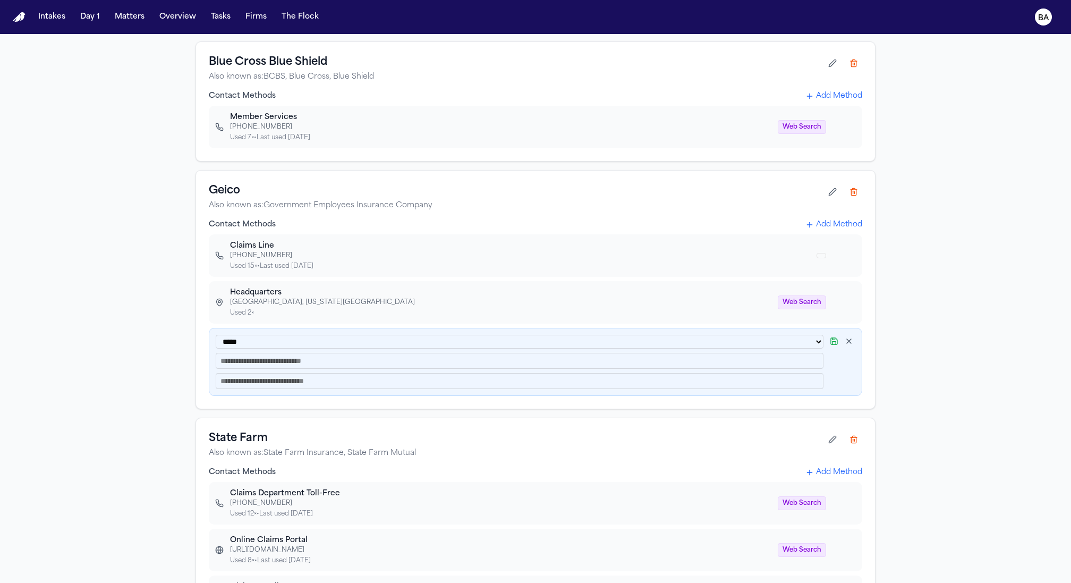
scroll to position [0, 0]
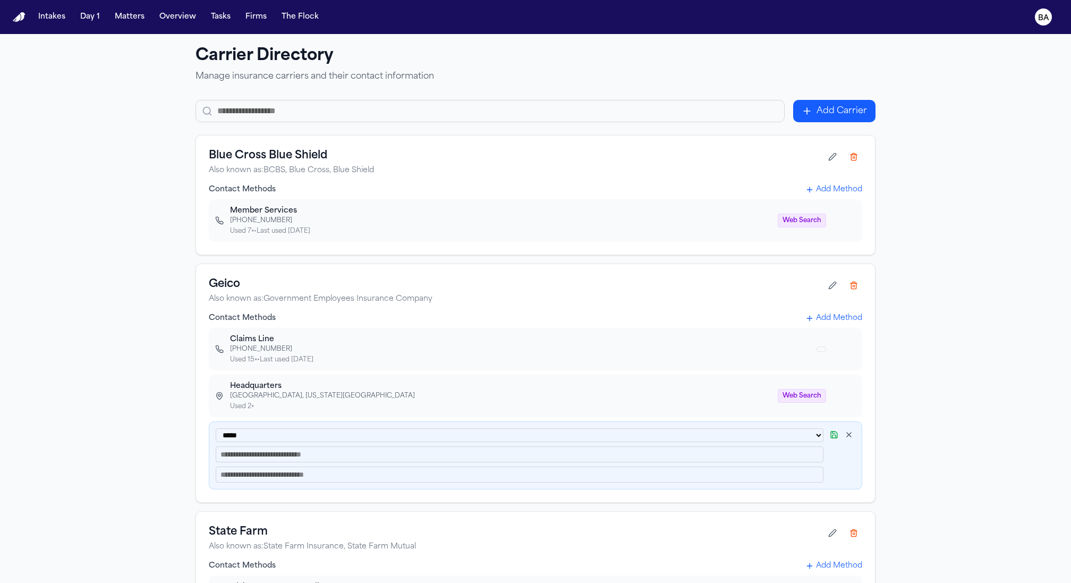
click at [836, 108] on button "Add Carrier" at bounding box center [834, 111] width 82 height 22
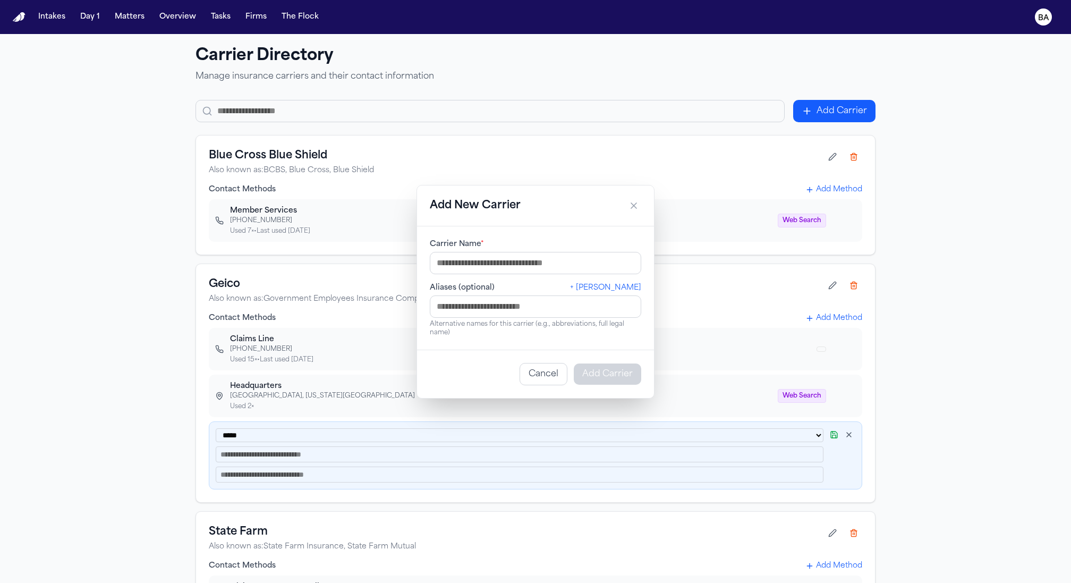
click at [585, 254] on input "Carrier Name *" at bounding box center [535, 263] width 211 height 22
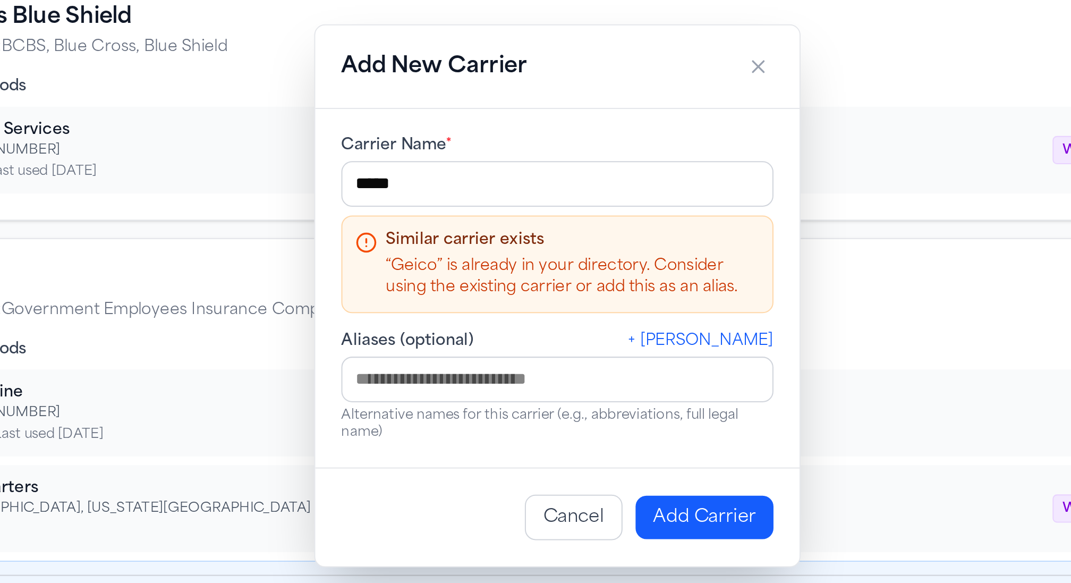
type input "*****"
click at [386, 290] on h3 "Geico" at bounding box center [516, 284] width 615 height 15
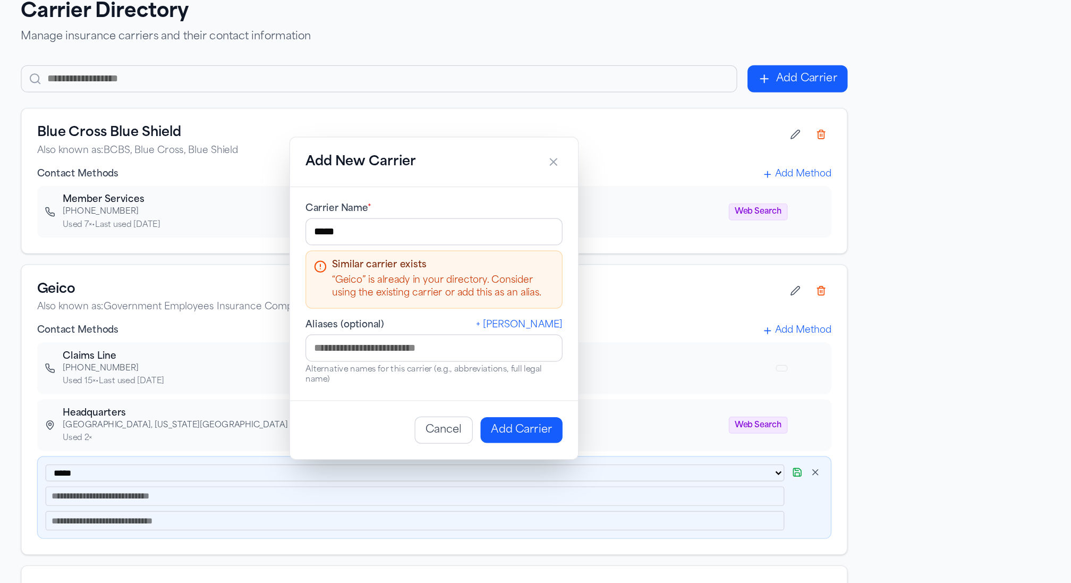
click at [627, 184] on button "button" at bounding box center [633, 179] width 15 height 15
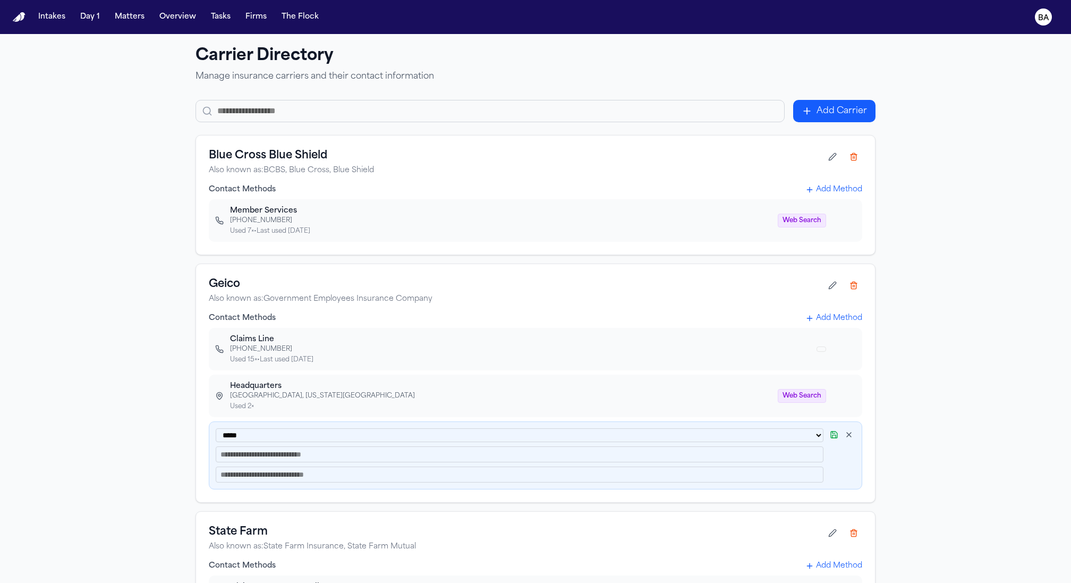
click at [172, 230] on div "**********" at bounding box center [535, 401] width 1071 height 734
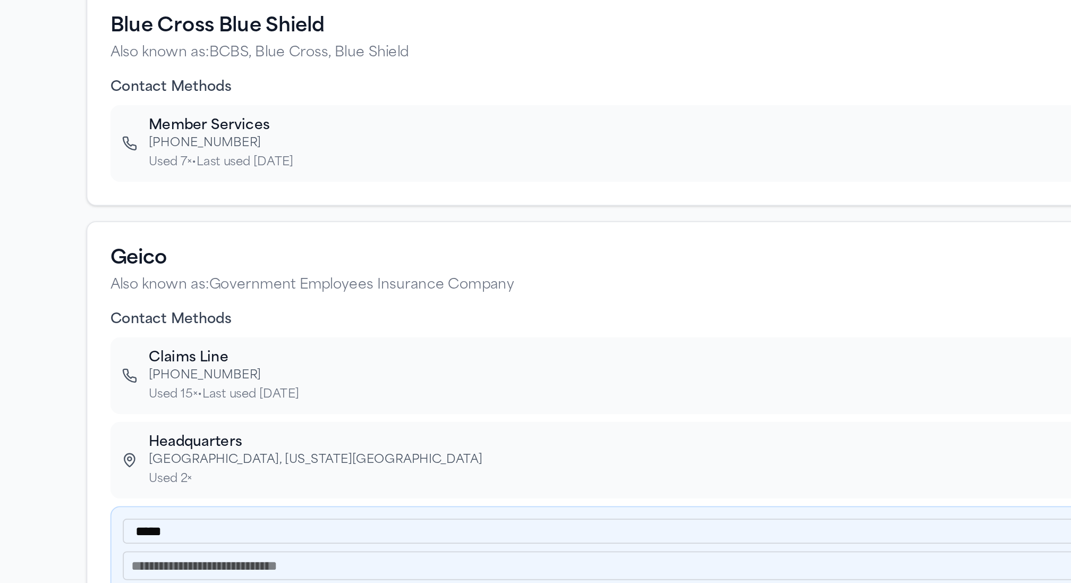
click at [294, 360] on div "Used 15× • Last used Today" at bounding box center [520, 359] width 580 height 9
click at [289, 360] on div "Used 15× • Last used Today" at bounding box center [520, 359] width 580 height 9
click at [247, 363] on div "Used 15× • Last used Today" at bounding box center [520, 359] width 580 height 9
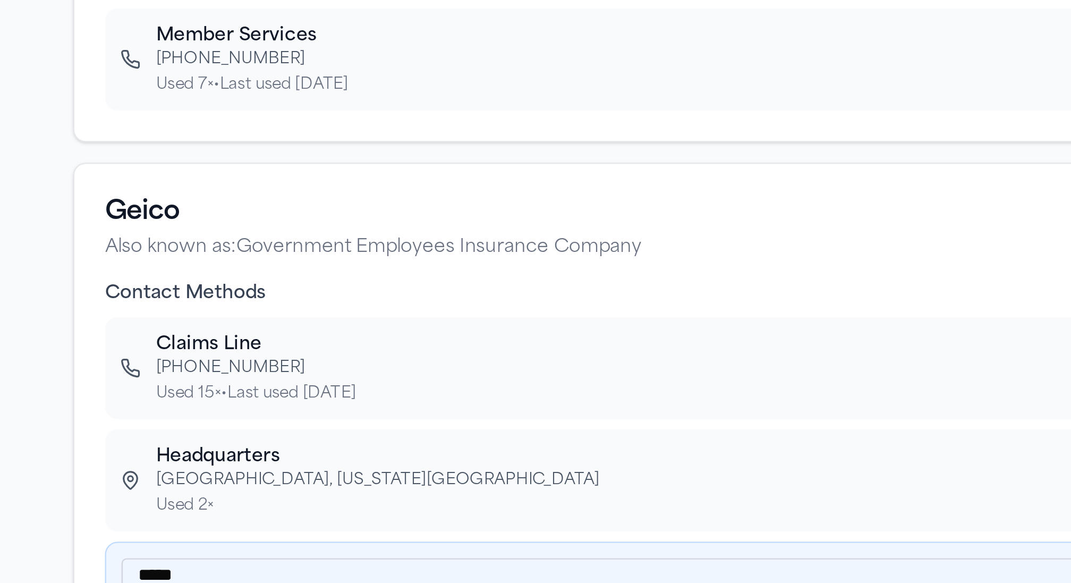
drag, startPoint x: 261, startPoint y: 362, endPoint x: 317, endPoint y: 355, distance: 56.1
click at [317, 355] on div "Used 15× • Last used Today" at bounding box center [520, 359] width 580 height 9
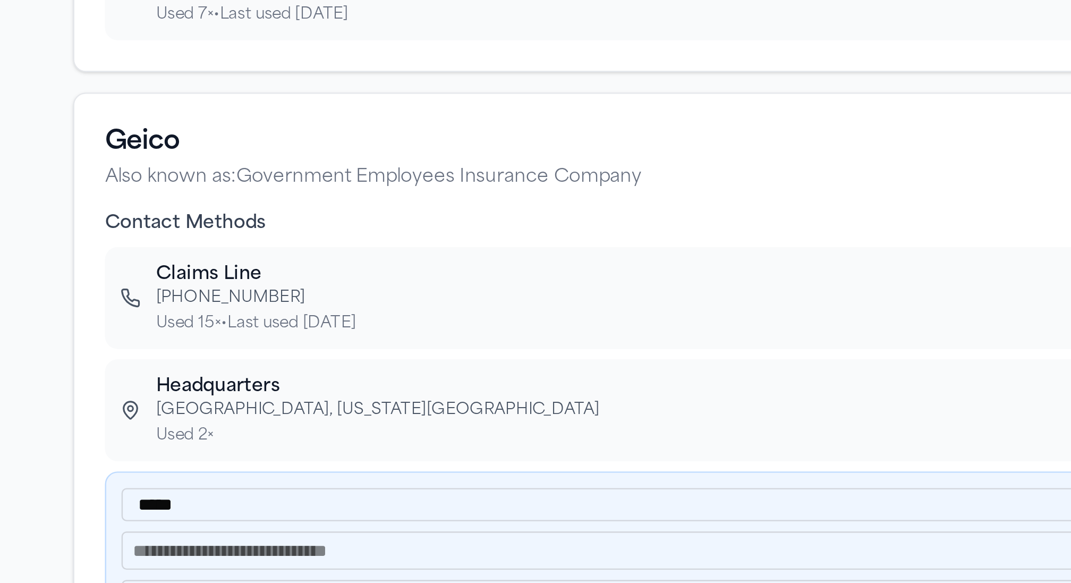
scroll to position [35, 0]
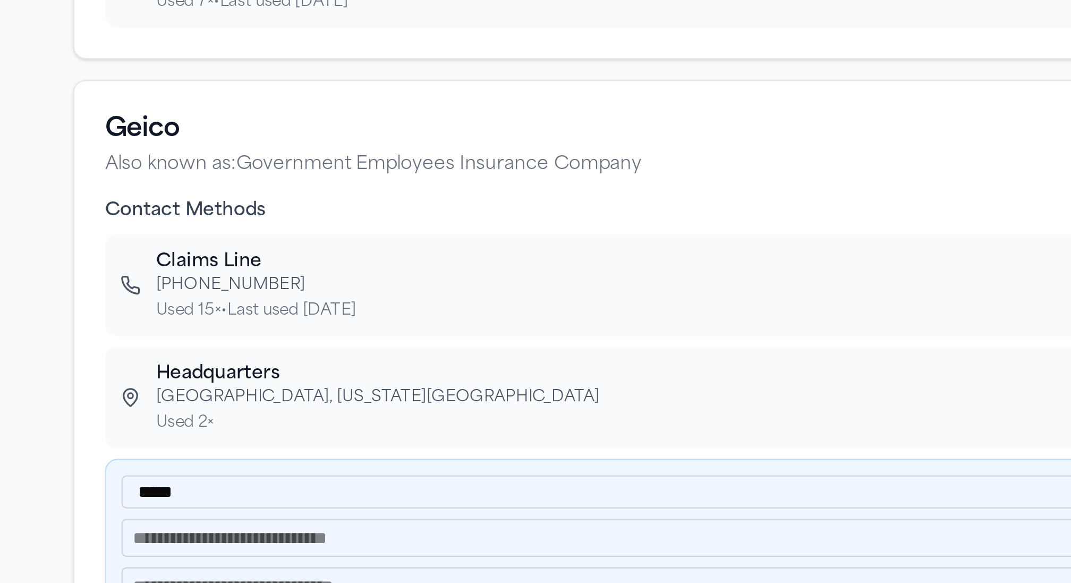
click at [237, 249] on h3 "Geico" at bounding box center [516, 249] width 615 height 15
drag, startPoint x: 235, startPoint y: 305, endPoint x: 269, endPoint y: 300, distance: 34.3
click at [269, 300] on div "Claims Line" at bounding box center [520, 305] width 580 height 11
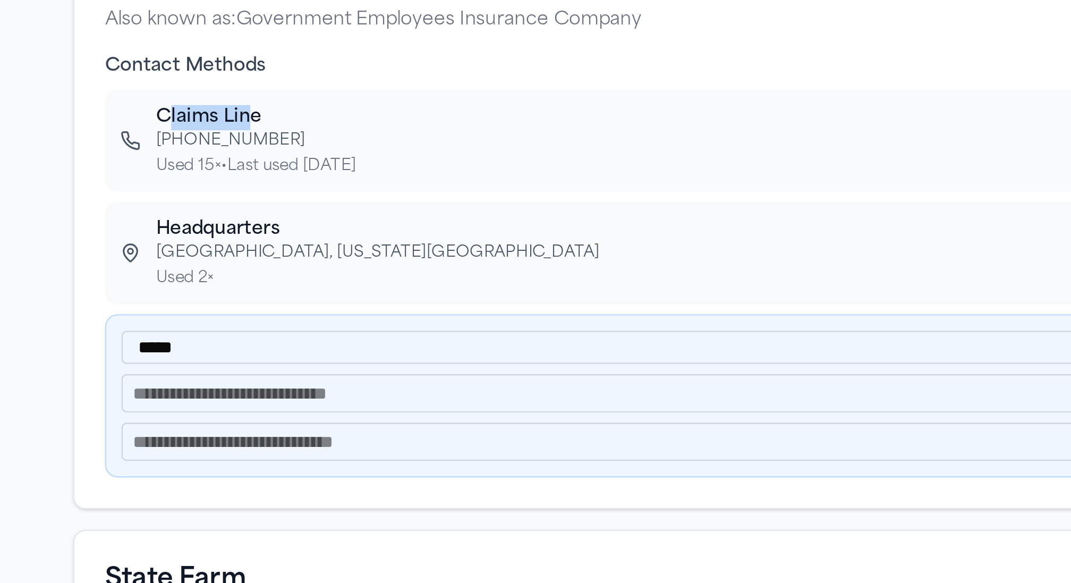
scroll to position [97, 0]
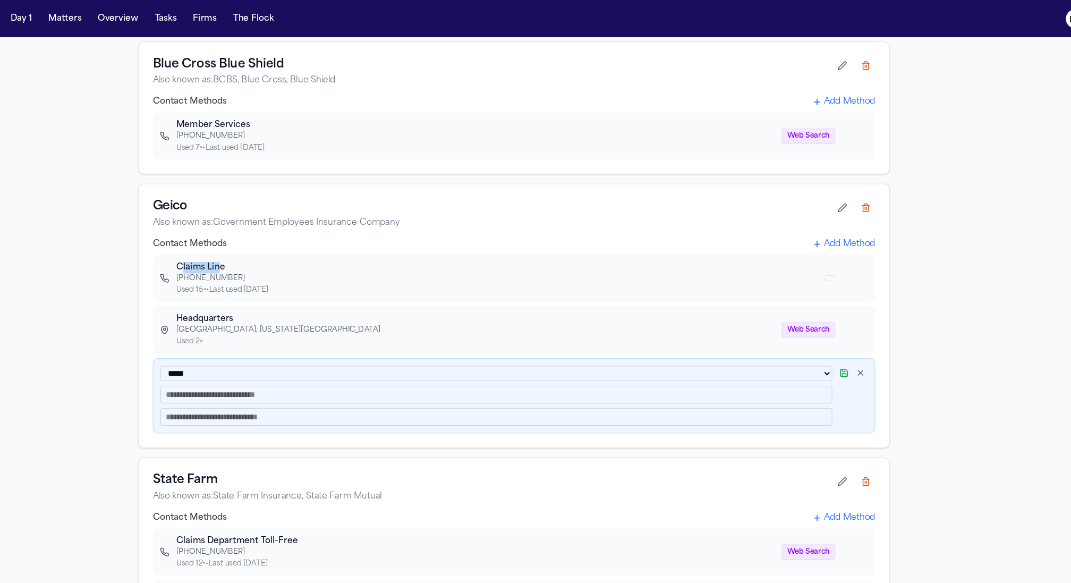
click at [819, 218] on button "Add Method" at bounding box center [833, 221] width 57 height 11
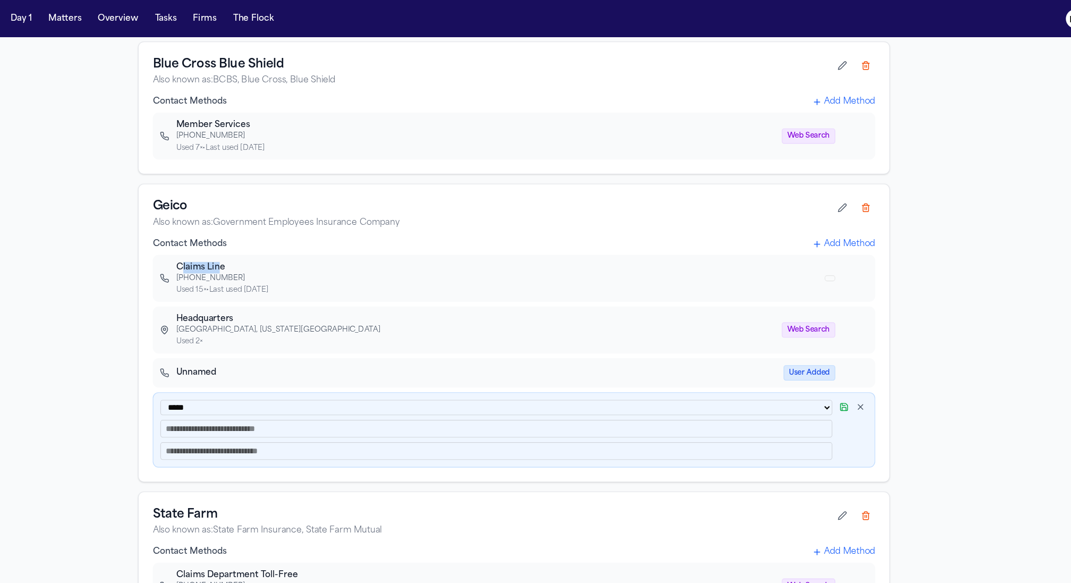
click at [853, 366] on button "button" at bounding box center [849, 368] width 13 height 13
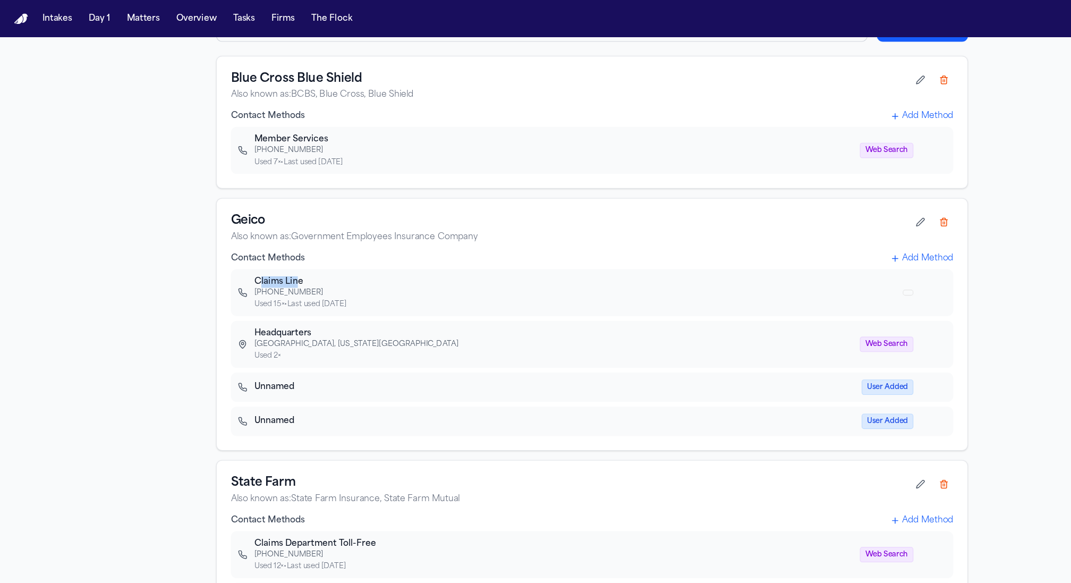
scroll to position [0, 0]
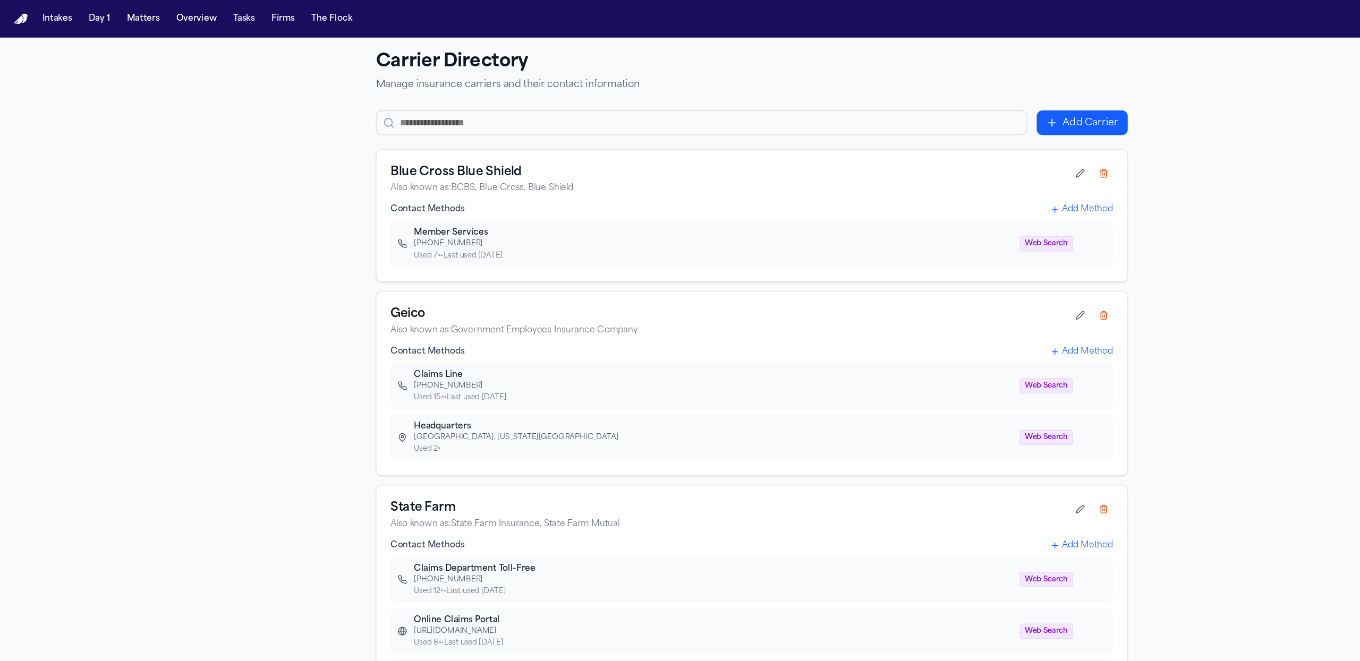
click at [256, 248] on div "Carrier Directory Manage insurance carriers and their contact information Add C…" at bounding box center [680, 364] width 1360 height 661
click at [401, 217] on div "[PHONE_NUMBER]" at bounding box center [645, 220] width 541 height 9
click at [934, 221] on span "Web Search" at bounding box center [946, 221] width 48 height 14
click at [225, 165] on div "Carrier Directory Manage insurance carriers and their contact information Add C…" at bounding box center [680, 364] width 1360 height 661
